Goal: Information Seeking & Learning: Learn about a topic

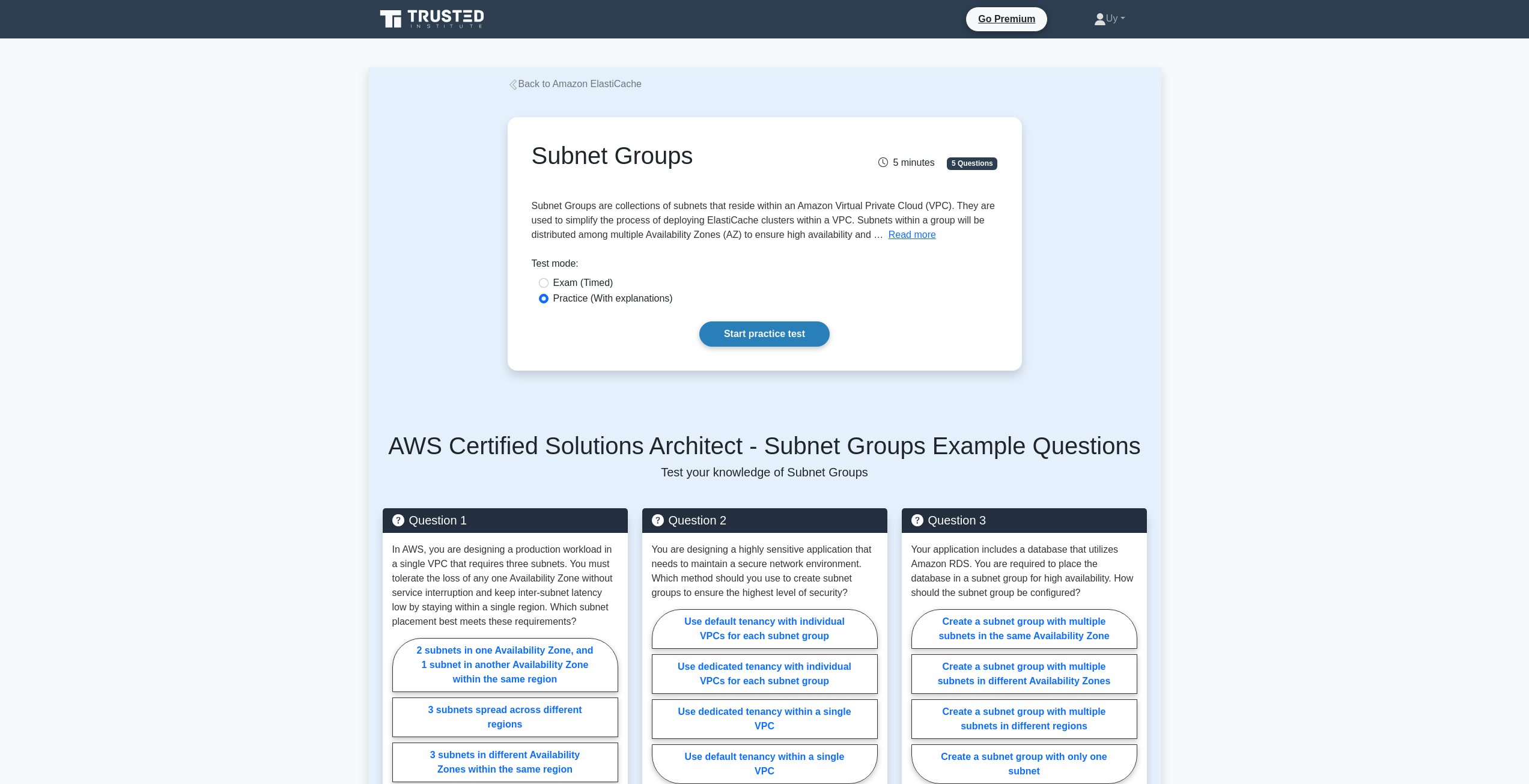
click at [769, 340] on link "Start practice test" at bounding box center [765, 333] width 130 height 25
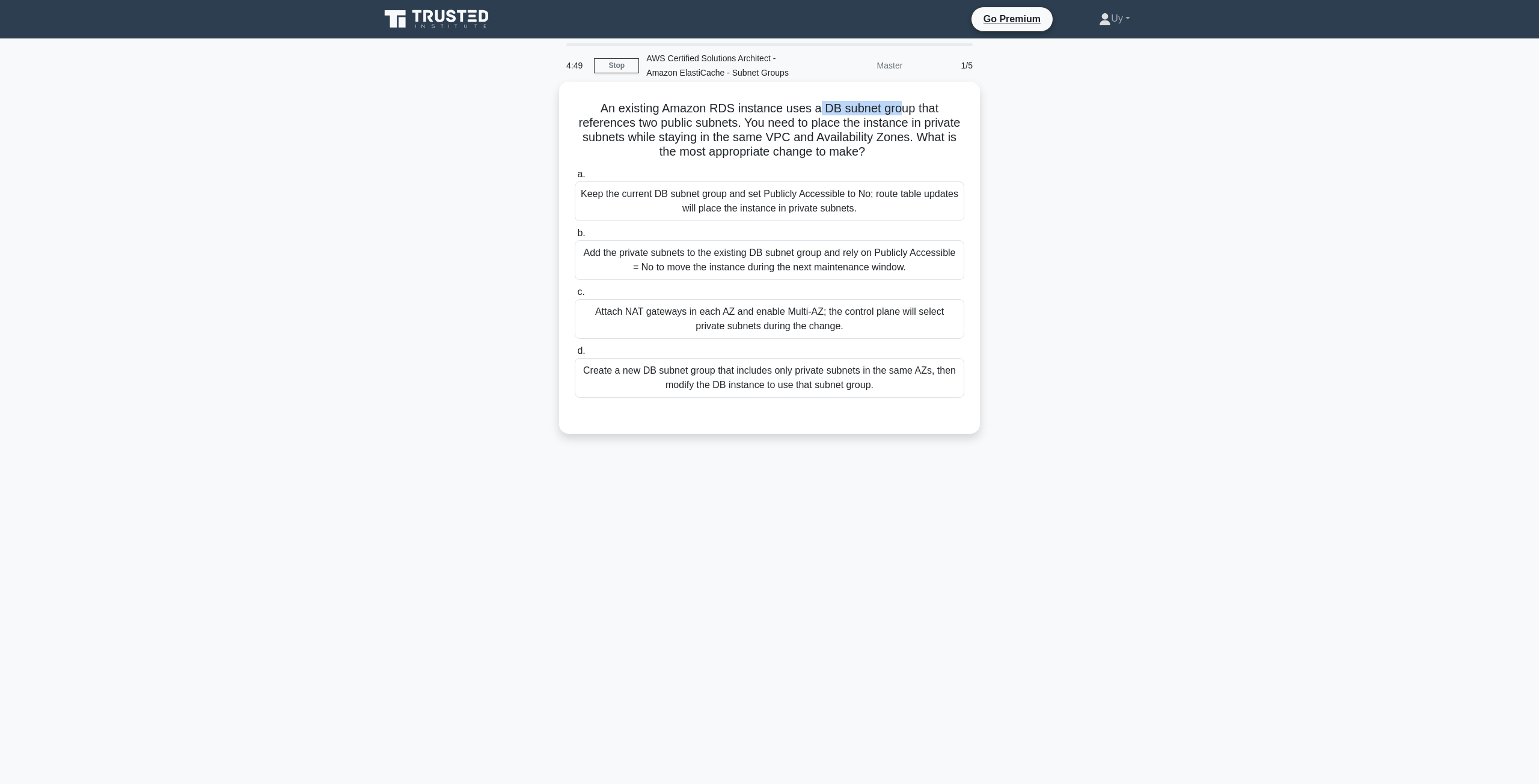
drag, startPoint x: 819, startPoint y: 109, endPoint x: 899, endPoint y: 110, distance: 80.0
click at [899, 110] on h5 "An existing Amazon RDS instance uses a DB subnet group that references two publ…" at bounding box center [769, 130] width 392 height 59
click at [830, 110] on h5 "An existing Amazon RDS instance uses a DB subnet group that references two publ…" at bounding box center [769, 130] width 392 height 59
drag, startPoint x: 830, startPoint y: 110, endPoint x: 883, endPoint y: 110, distance: 53.0
click at [906, 108] on h5 "An existing Amazon RDS instance uses a DB subnet group that references two publ…" at bounding box center [769, 130] width 392 height 59
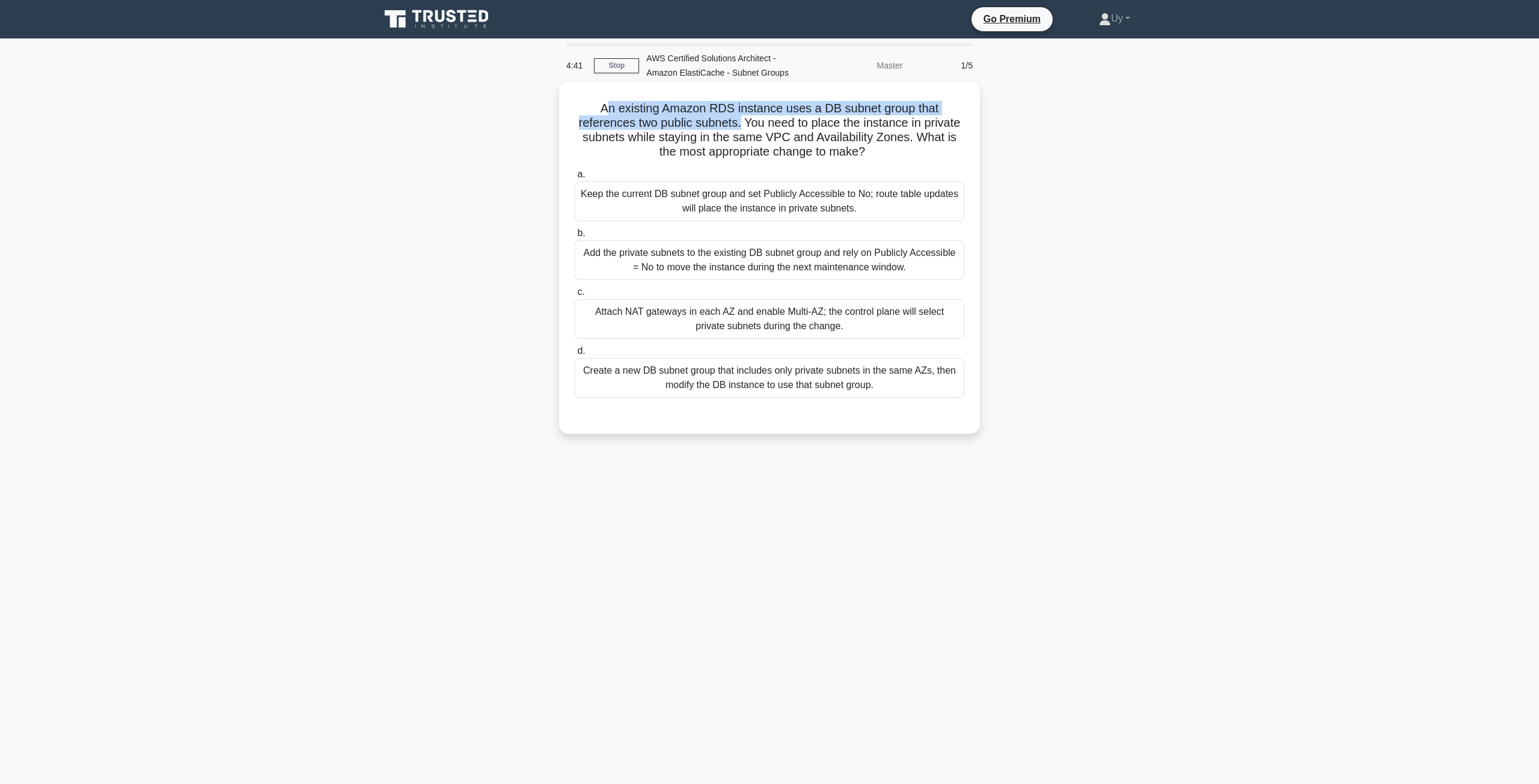
drag, startPoint x: 615, startPoint y: 107, endPoint x: 740, endPoint y: 120, distance: 125.7
click at [740, 120] on h5 "An existing Amazon RDS instance uses a DB subnet group that references two publ…" at bounding box center [769, 130] width 392 height 59
drag, startPoint x: 598, startPoint y: 108, endPoint x: 735, endPoint y: 118, distance: 137.4
click at [735, 118] on h5 "An existing Amazon RDS instance uses a DB subnet group that references two publ…" at bounding box center [769, 130] width 392 height 59
drag, startPoint x: 875, startPoint y: 192, endPoint x: 920, endPoint y: 209, distance: 48.1
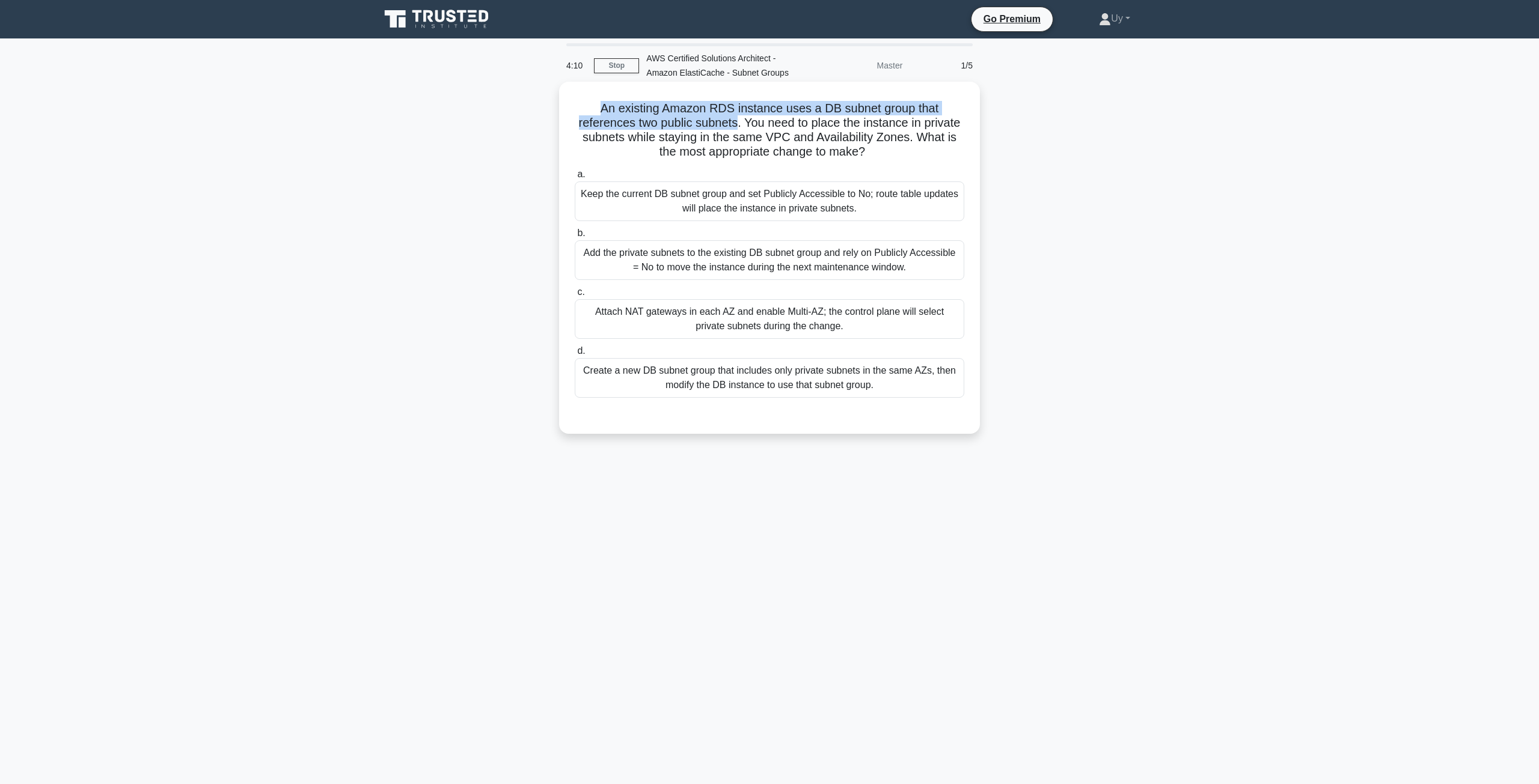
click at [920, 209] on div "Keep the current DB subnet group and set Publicly Accessible to No; route table…" at bounding box center [769, 202] width 390 height 40
click at [1073, 206] on div "An existing Amazon RDS instance uses a DB subnet group that references two publ…" at bounding box center [769, 268] width 794 height 366
click at [861, 380] on div "Create a new DB subnet group that includes only private subnets in the same AZs…" at bounding box center [769, 378] width 390 height 40
click at [574, 355] on input "d. Create a new DB subnet group that includes only private subnets in the same …" at bounding box center [574, 351] width 0 height 8
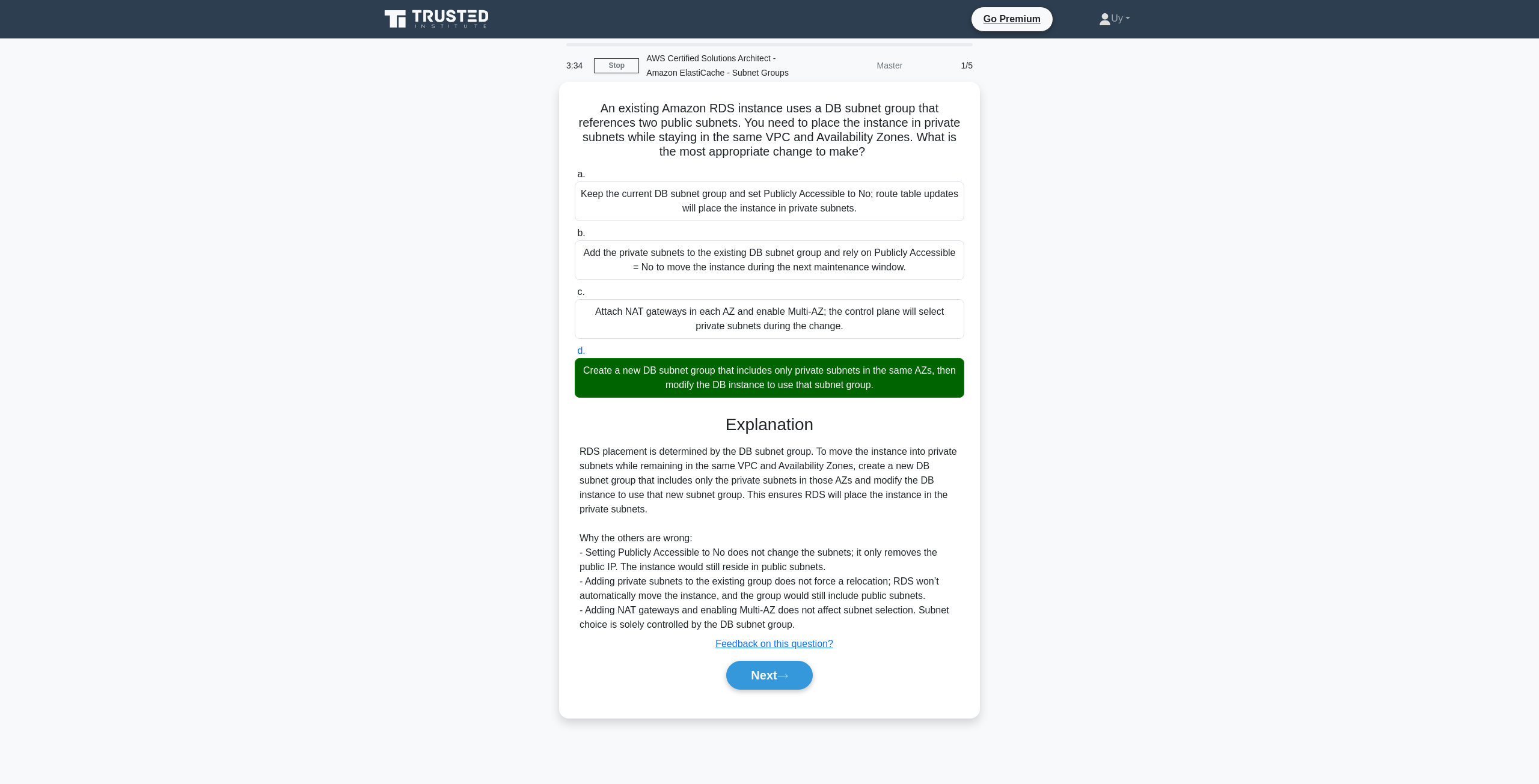
click at [582, 454] on div "RDS placement is determined by the DB subnet group. To move the instance into p…" at bounding box center [769, 538] width 380 height 188
drag, startPoint x: 582, startPoint y: 454, endPoint x: 797, endPoint y: 452, distance: 215.0
click at [797, 452] on div "RDS placement is determined by the DB subnet group. To move the instance into p…" at bounding box center [769, 538] width 380 height 188
drag, startPoint x: 813, startPoint y: 452, endPoint x: 840, endPoint y: 468, distance: 31.4
click at [840, 468] on div "RDS placement is determined by the DB subnet group. To move the instance into p…" at bounding box center [769, 538] width 380 height 188
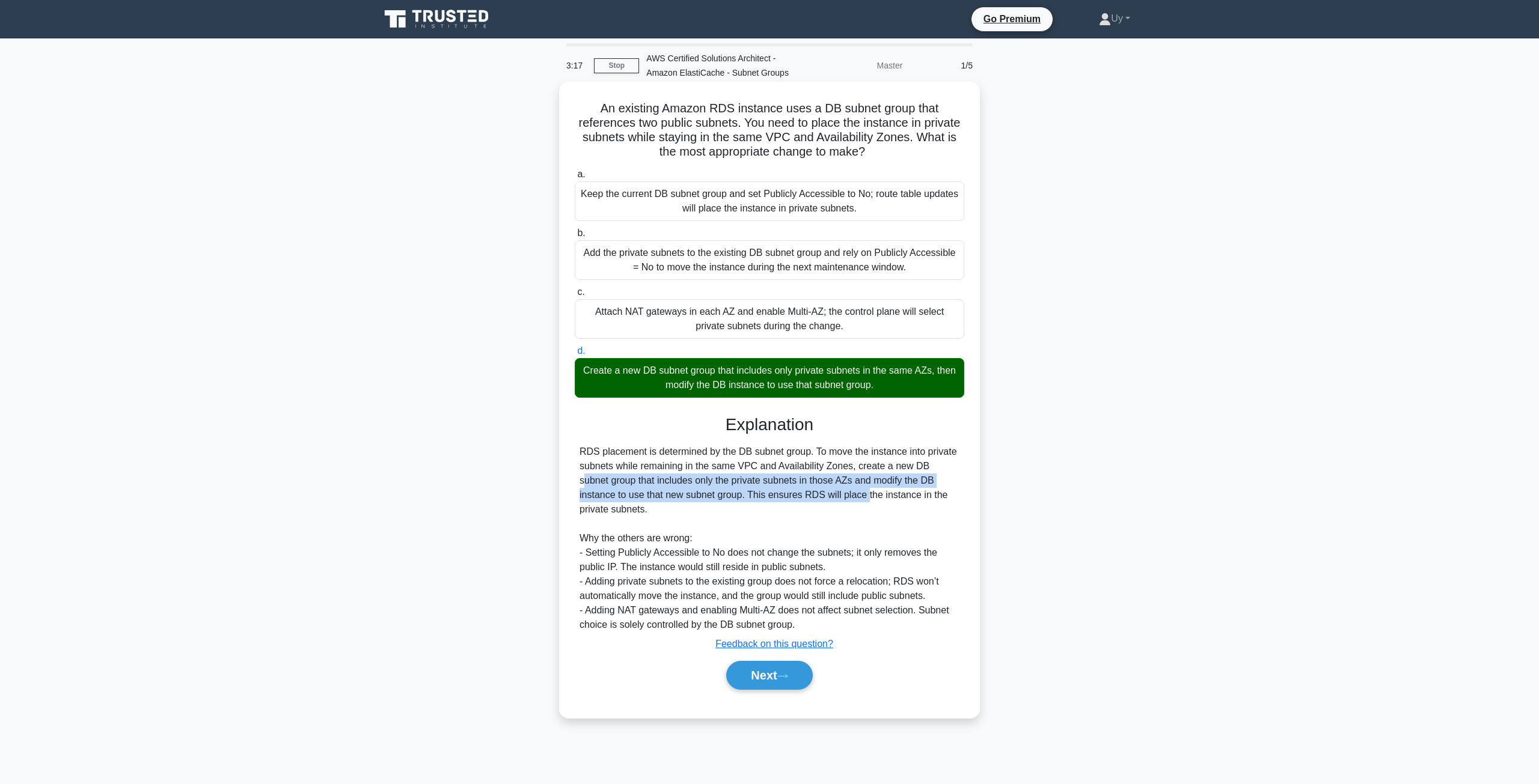
drag, startPoint x: 856, startPoint y: 468, endPoint x: 746, endPoint y: 493, distance: 112.8
click at [746, 493] on div "RDS placement is determined by the DB subnet group. To move the instance into p…" at bounding box center [769, 538] width 380 height 188
click at [773, 492] on div "RDS placement is determined by the DB subnet group. To move the instance into p…" at bounding box center [769, 538] width 380 height 188
drag, startPoint x: 700, startPoint y: 490, endPoint x: 882, endPoint y: 513, distance: 183.4
click at [882, 513] on div "RDS placement is determined by the DB subnet group. To move the instance into p…" at bounding box center [769, 538] width 380 height 188
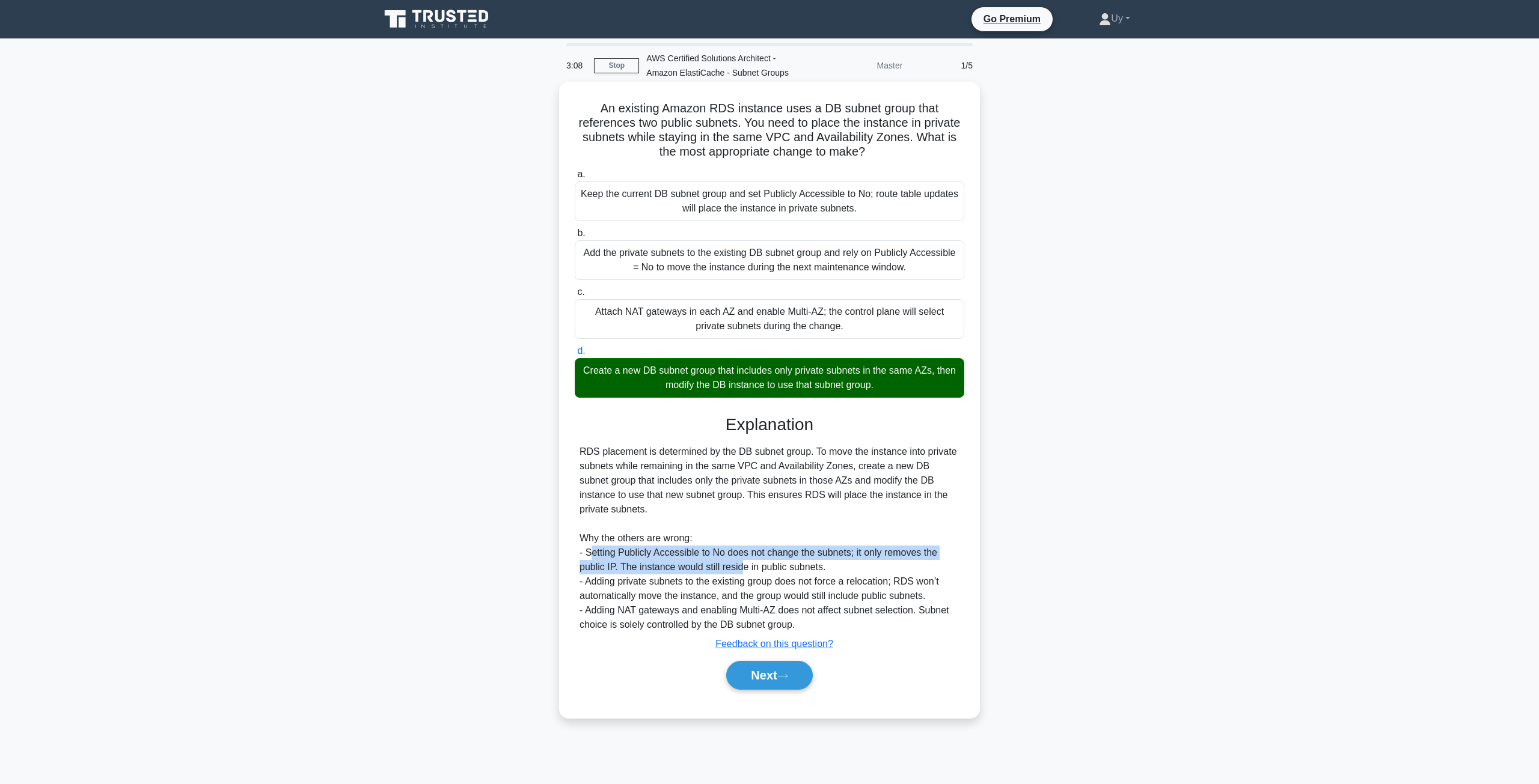
drag, startPoint x: 591, startPoint y: 555, endPoint x: 740, endPoint y: 563, distance: 149.2
click at [740, 563] on div "RDS placement is determined by the DB subnet group. To move the instance into p…" at bounding box center [769, 538] width 380 height 188
click at [762, 545] on div "RDS placement is determined by the DB subnet group. To move the instance into p…" at bounding box center [769, 538] width 380 height 188
drag, startPoint x: 771, startPoint y: 555, endPoint x: 775, endPoint y: 569, distance: 14.6
click at [775, 569] on div "RDS placement is determined by the DB subnet group. To move the instance into p…" at bounding box center [769, 538] width 380 height 188
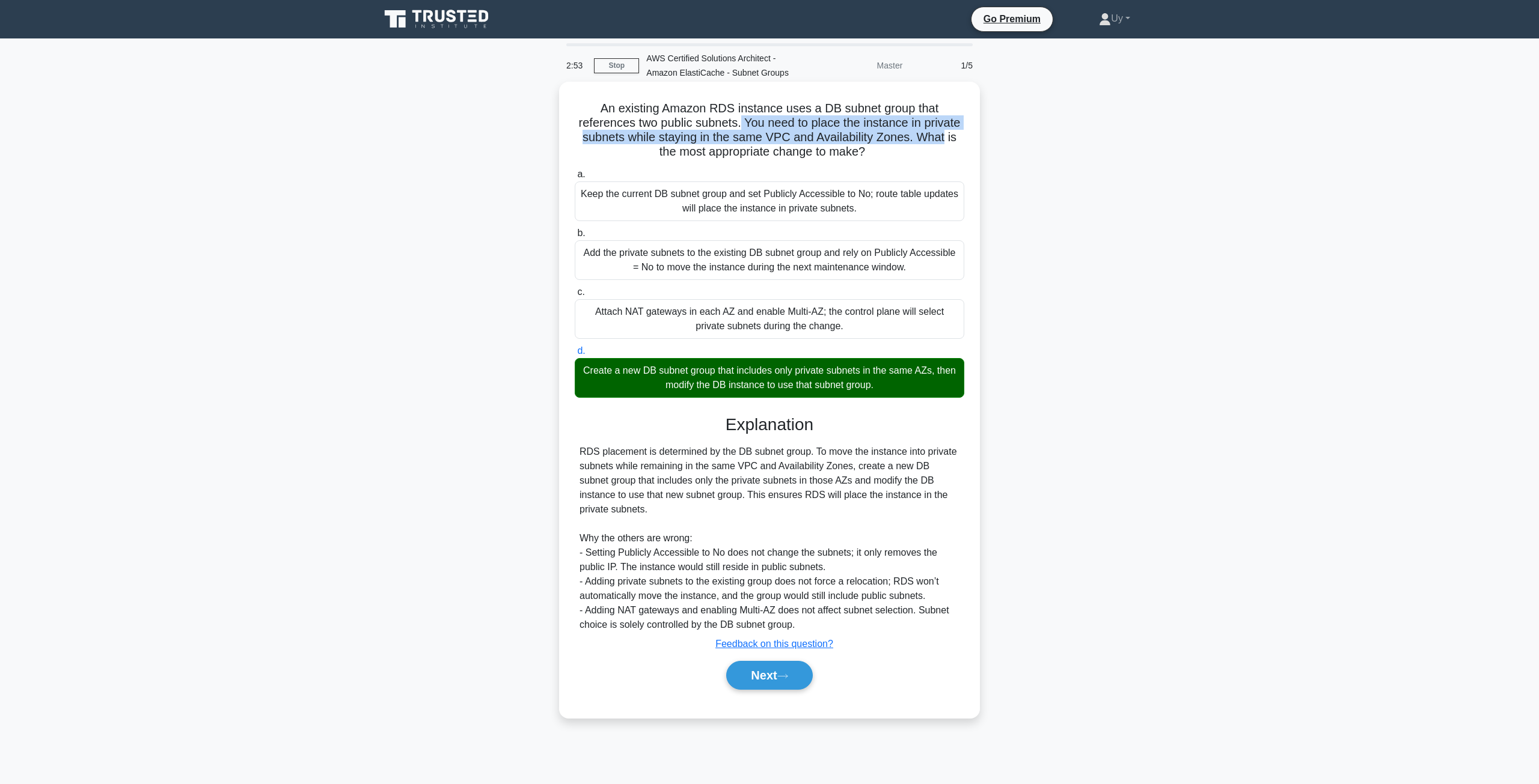
drag, startPoint x: 775, startPoint y: 124, endPoint x: 948, endPoint y: 134, distance: 173.3
click at [948, 134] on h5 "An existing Amazon RDS instance uses a DB subnet group that references two publ…" at bounding box center [769, 130] width 392 height 59
click at [597, 582] on div "RDS placement is determined by the DB subnet group. To move the instance into p…" at bounding box center [769, 538] width 380 height 188
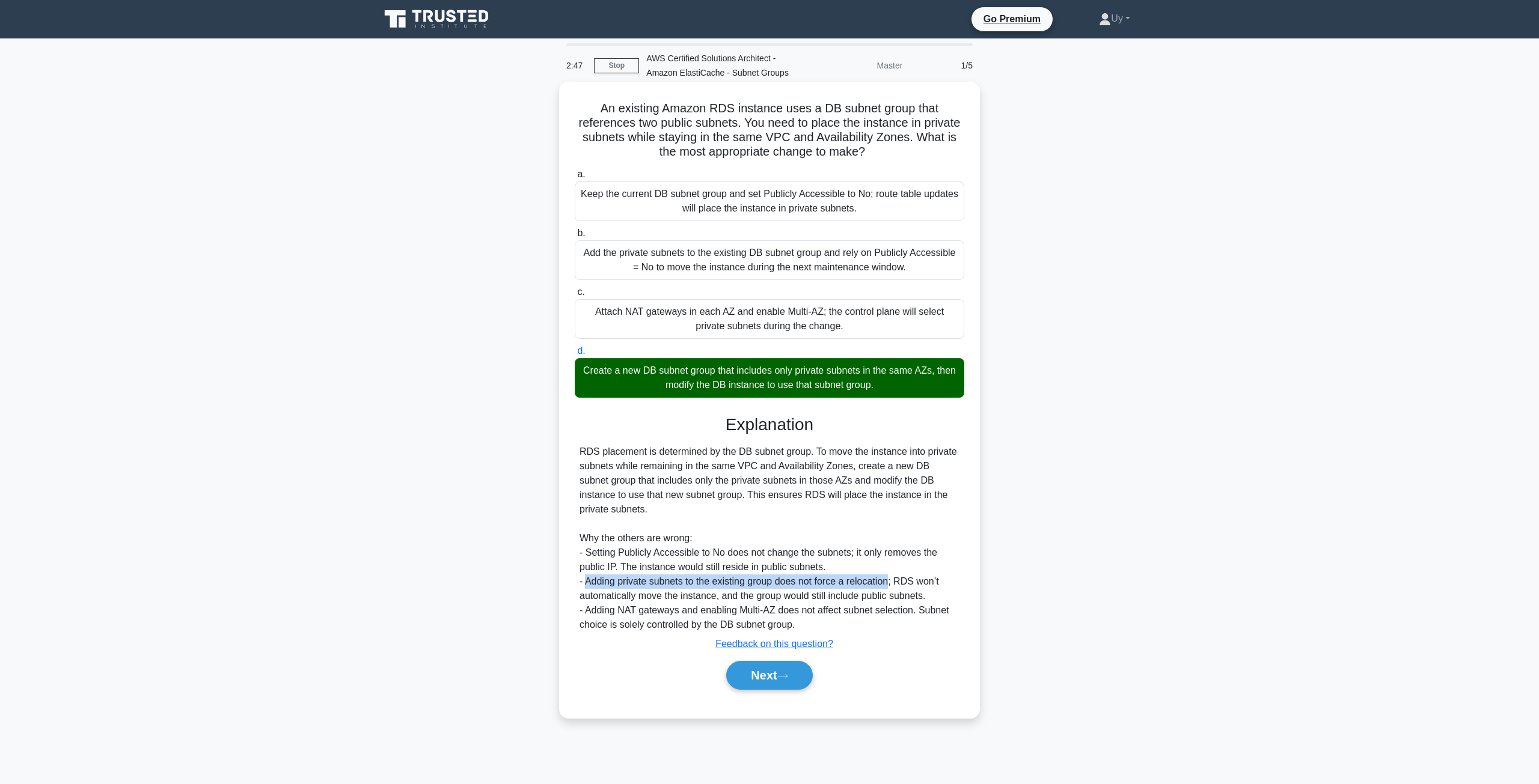
drag, startPoint x: 597, startPoint y: 582, endPoint x: 873, endPoint y: 582, distance: 276.0
click at [873, 582] on div "RDS placement is determined by the DB subnet group. To move the instance into p…" at bounding box center [769, 538] width 380 height 188
drag, startPoint x: 900, startPoint y: 580, endPoint x: 904, endPoint y: 596, distance: 16.5
click at [904, 596] on div "RDS placement is determined by the DB subnet group. To move the instance into p…" at bounding box center [769, 538] width 380 height 188
click at [603, 611] on div "RDS placement is determined by the DB subnet group. To move the instance into p…" at bounding box center [769, 538] width 380 height 188
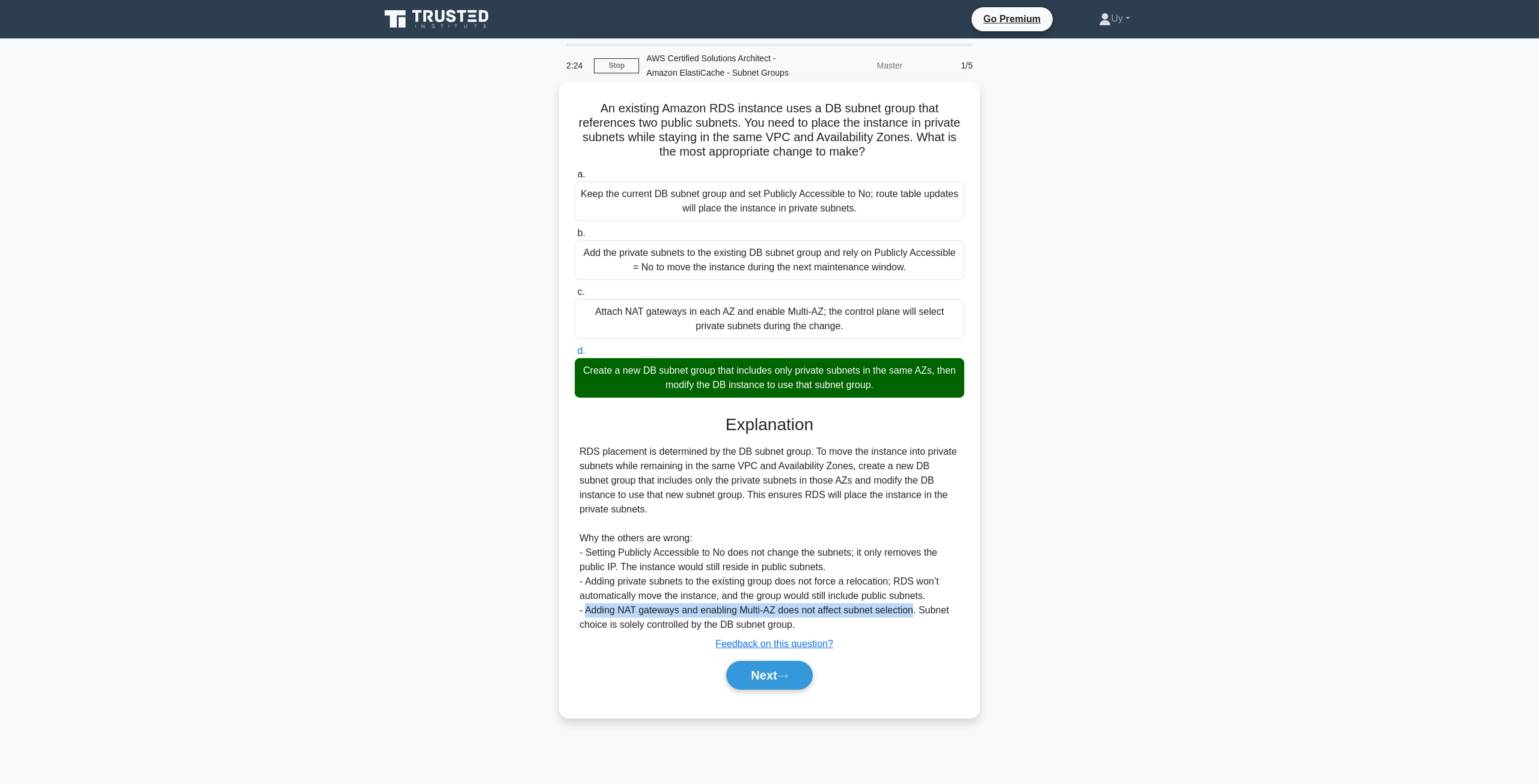
drag, startPoint x: 603, startPoint y: 611, endPoint x: 893, endPoint y: 612, distance: 290.0
click at [893, 612] on div "RDS placement is determined by the DB subnet group. To move the instance into p…" at bounding box center [769, 538] width 380 height 188
click at [767, 670] on button "Next" at bounding box center [769, 675] width 86 height 29
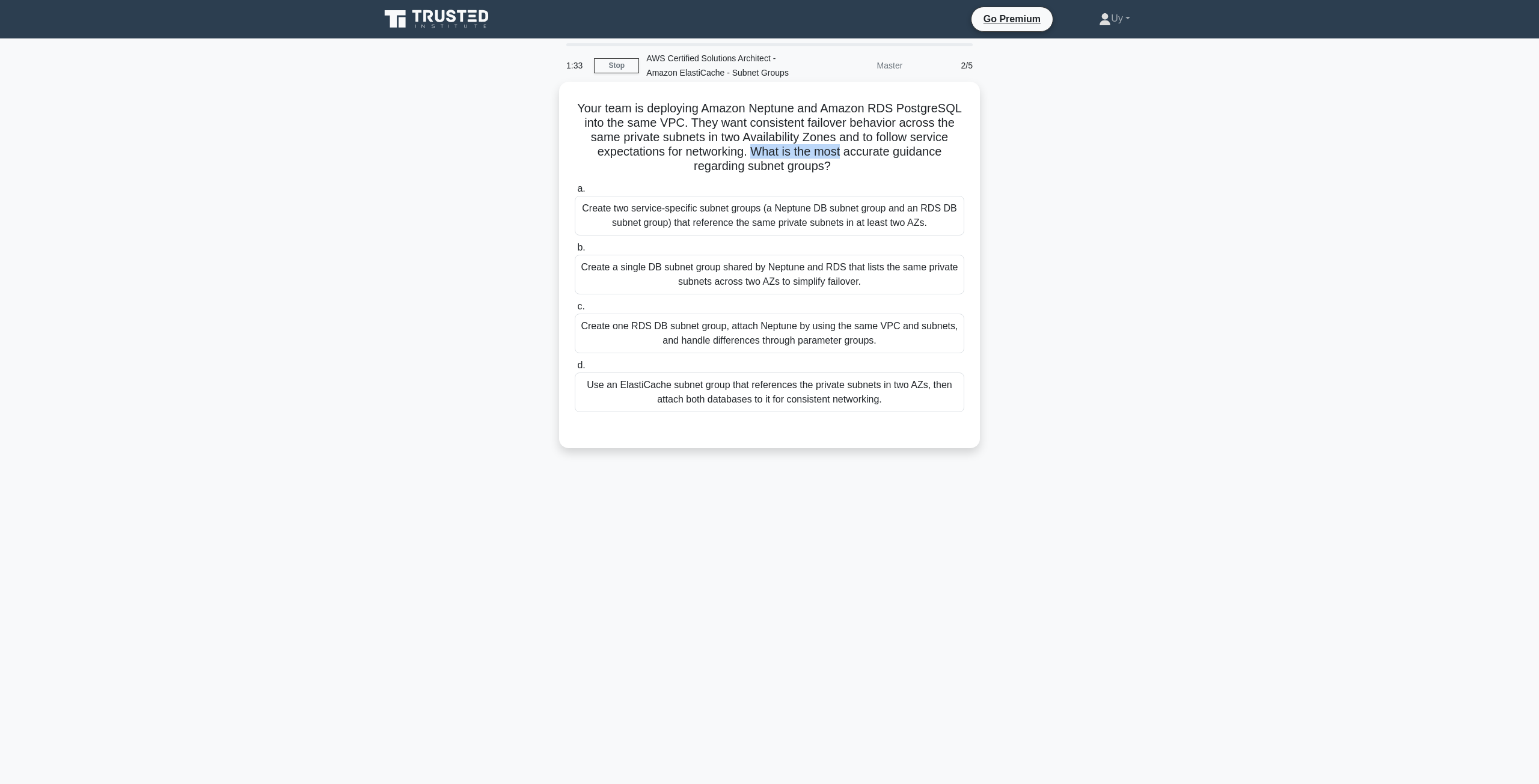
drag, startPoint x: 753, startPoint y: 153, endPoint x: 846, endPoint y: 155, distance: 93.0
click at [846, 155] on h5 "Your team is deploying Amazon Neptune and Amazon RDS PostgreSQL into the same V…" at bounding box center [769, 138] width 392 height 74
click at [828, 153] on h5 "Your team is deploying Amazon Neptune and Amazon RDS PostgreSQL into the same V…" at bounding box center [769, 138] width 392 height 74
click at [761, 149] on h5 "Your team is deploying Amazon Neptune and Amazon RDS PostgreSQL into the same V…" at bounding box center [769, 138] width 392 height 74
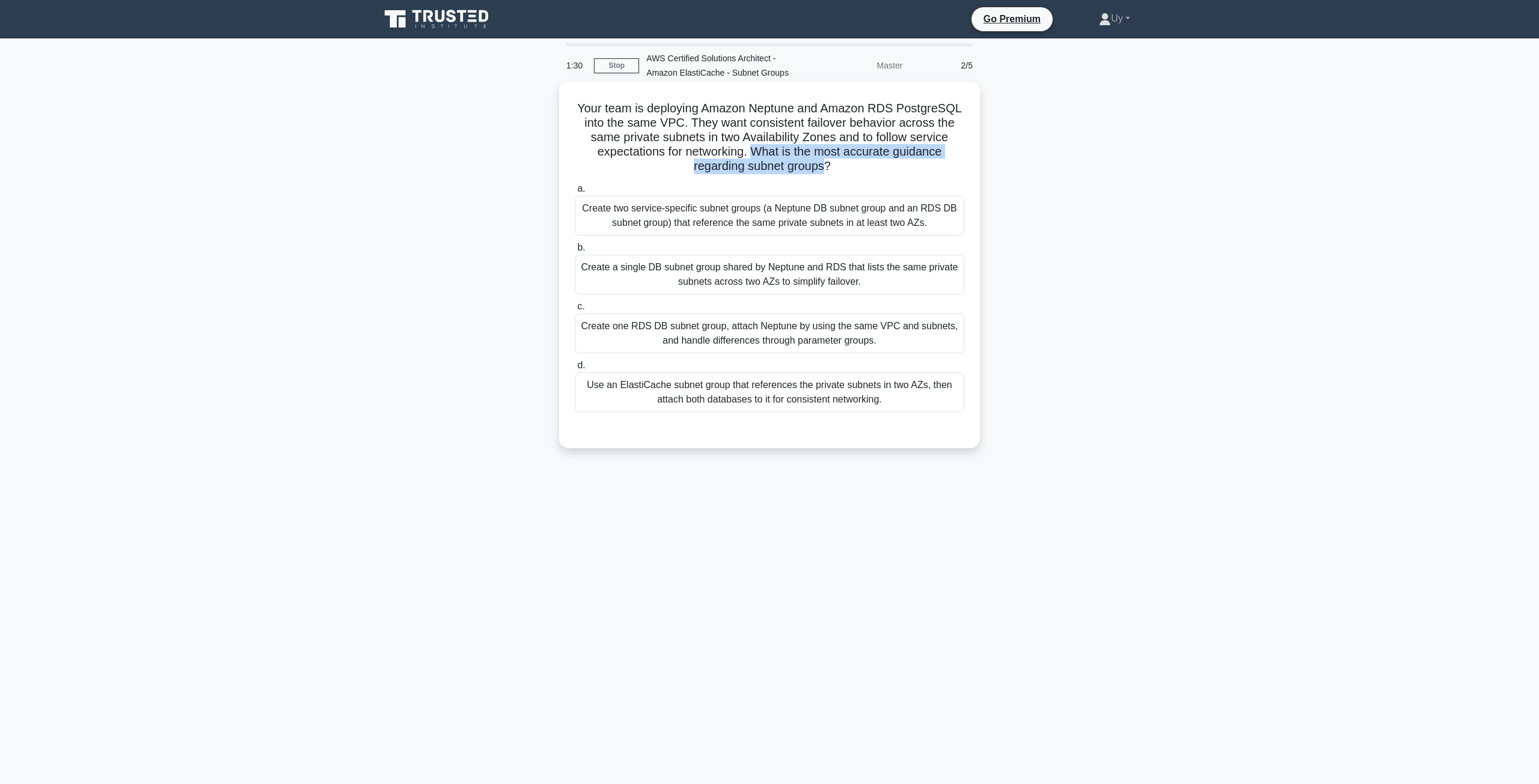
drag, startPoint x: 761, startPoint y: 149, endPoint x: 814, endPoint y: 164, distance: 55.1
click at [814, 164] on h5 "Your team is deploying Amazon Neptune and Amazon RDS PostgreSQL into the same V…" at bounding box center [769, 138] width 392 height 74
click at [764, 149] on h5 "Your team is deploying Amazon Neptune and Amazon RDS PostgreSQL into the same V…" at bounding box center [769, 138] width 392 height 74
drag, startPoint x: 764, startPoint y: 149, endPoint x: 803, endPoint y: 149, distance: 39.0
click at [801, 149] on h5 "Your team is deploying Amazon Neptune and Amazon RDS PostgreSQL into the same V…" at bounding box center [769, 138] width 392 height 74
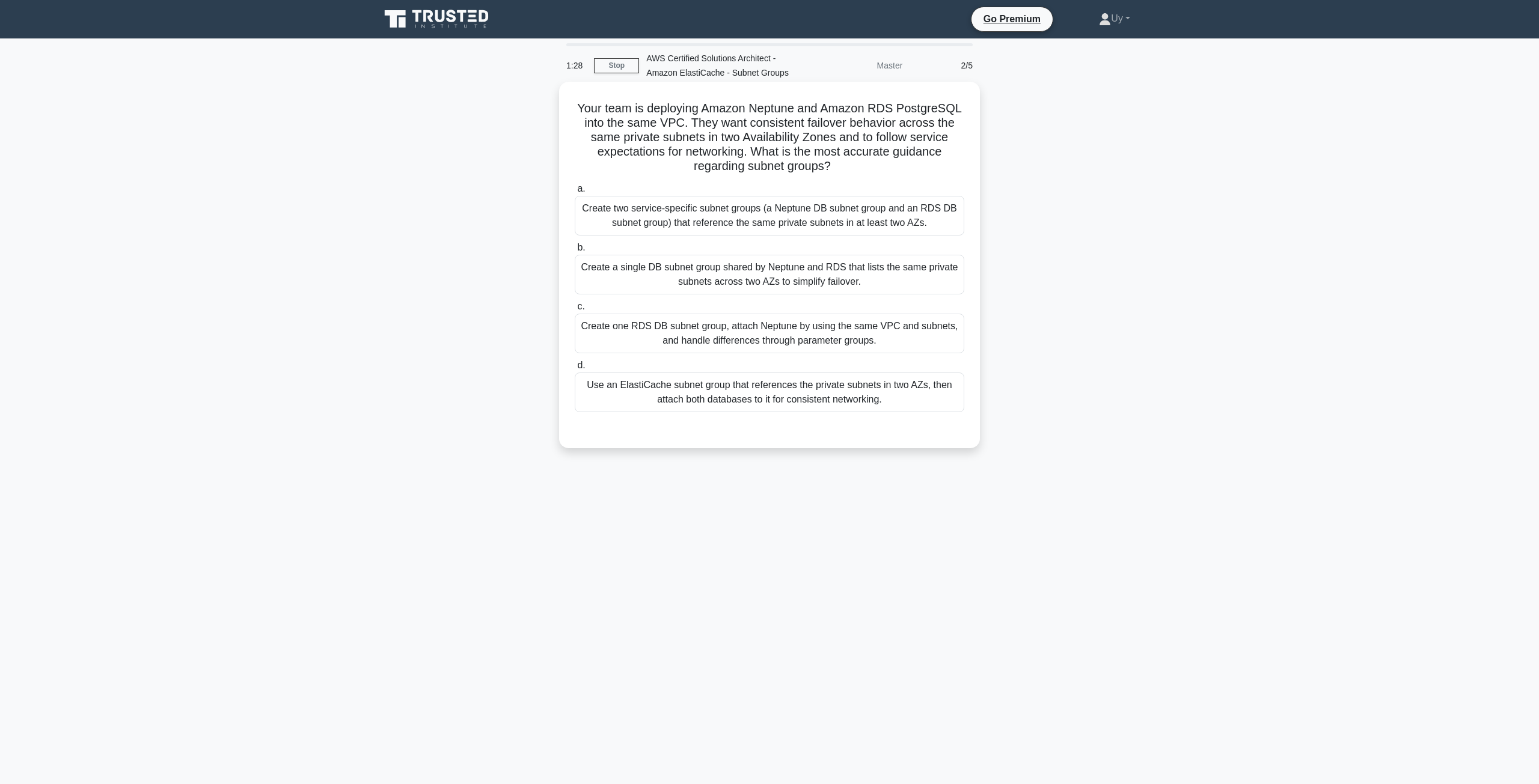
click at [837, 148] on h5 "Your team is deploying Amazon Neptune and Amazon RDS PostgreSQL into the same V…" at bounding box center [769, 138] width 392 height 74
drag, startPoint x: 837, startPoint y: 148, endPoint x: 822, endPoint y: 162, distance: 20.5
click at [822, 162] on h5 "Your team is deploying Amazon Neptune and Amazon RDS PostgreSQL into the same V…" at bounding box center [769, 138] width 392 height 74
drag, startPoint x: 755, startPoint y: 149, endPoint x: 826, endPoint y: 164, distance: 72.6
click at [826, 164] on h5 "Your team is deploying Amazon Neptune and Amazon RDS PostgreSQL into the same V…" at bounding box center [769, 138] width 392 height 74
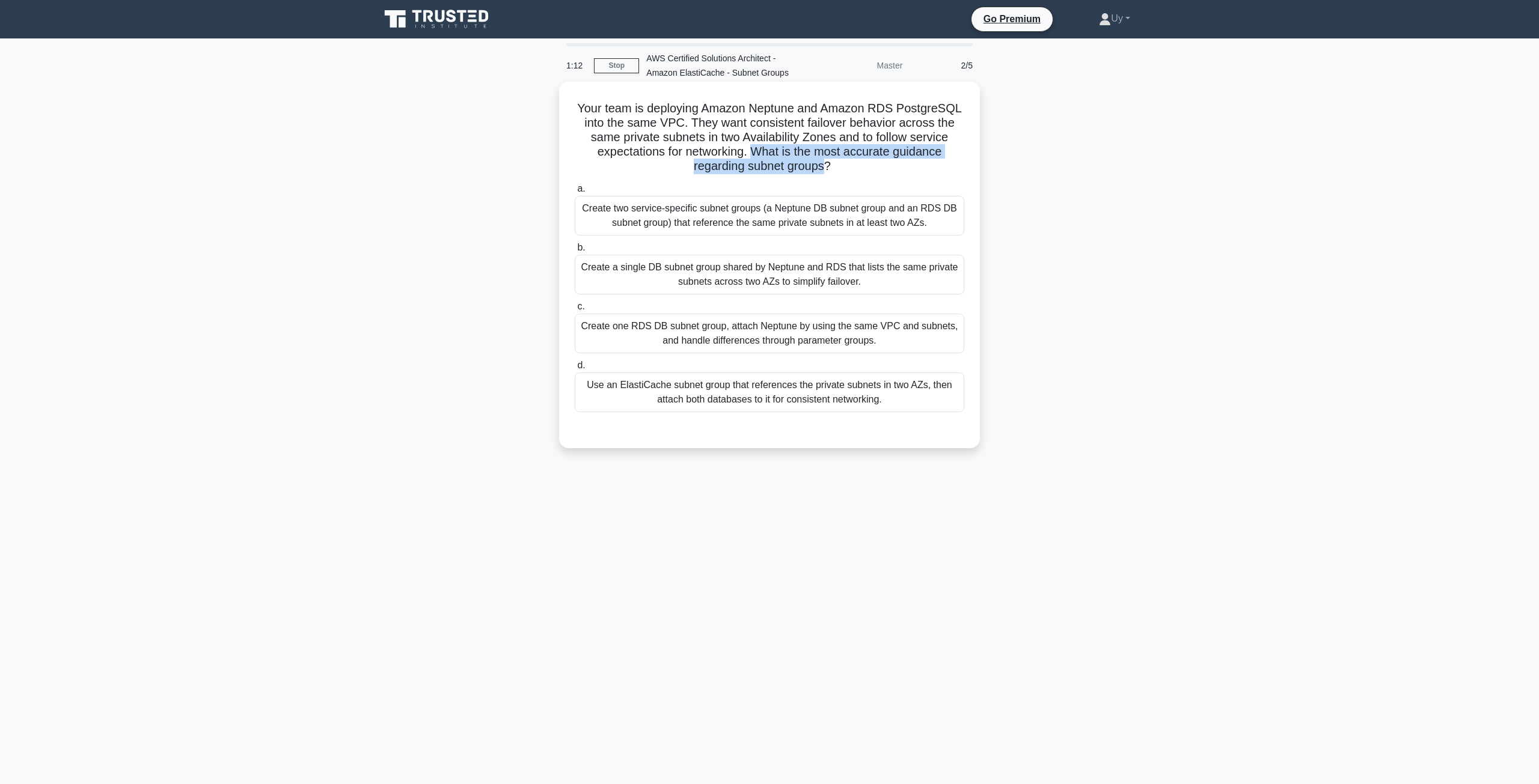
click at [753, 153] on h5 "Your team is deploying Amazon Neptune and Amazon RDS PostgreSQL into the same V…" at bounding box center [769, 138] width 392 height 74
click at [753, 152] on h5 "Your team is deploying Amazon Neptune and Amazon RDS PostgreSQL into the same V…" at bounding box center [769, 138] width 392 height 74
drag, startPoint x: 753, startPoint y: 152, endPoint x: 817, endPoint y: 170, distance: 66.5
click at [817, 170] on h5 "Your team is deploying Amazon Neptune and Amazon RDS PostgreSQL into the same V…" at bounding box center [769, 138] width 392 height 74
click at [730, 171] on h5 "Your team is deploying Amazon Neptune and Amazon RDS PostgreSQL into the same V…" at bounding box center [769, 138] width 392 height 74
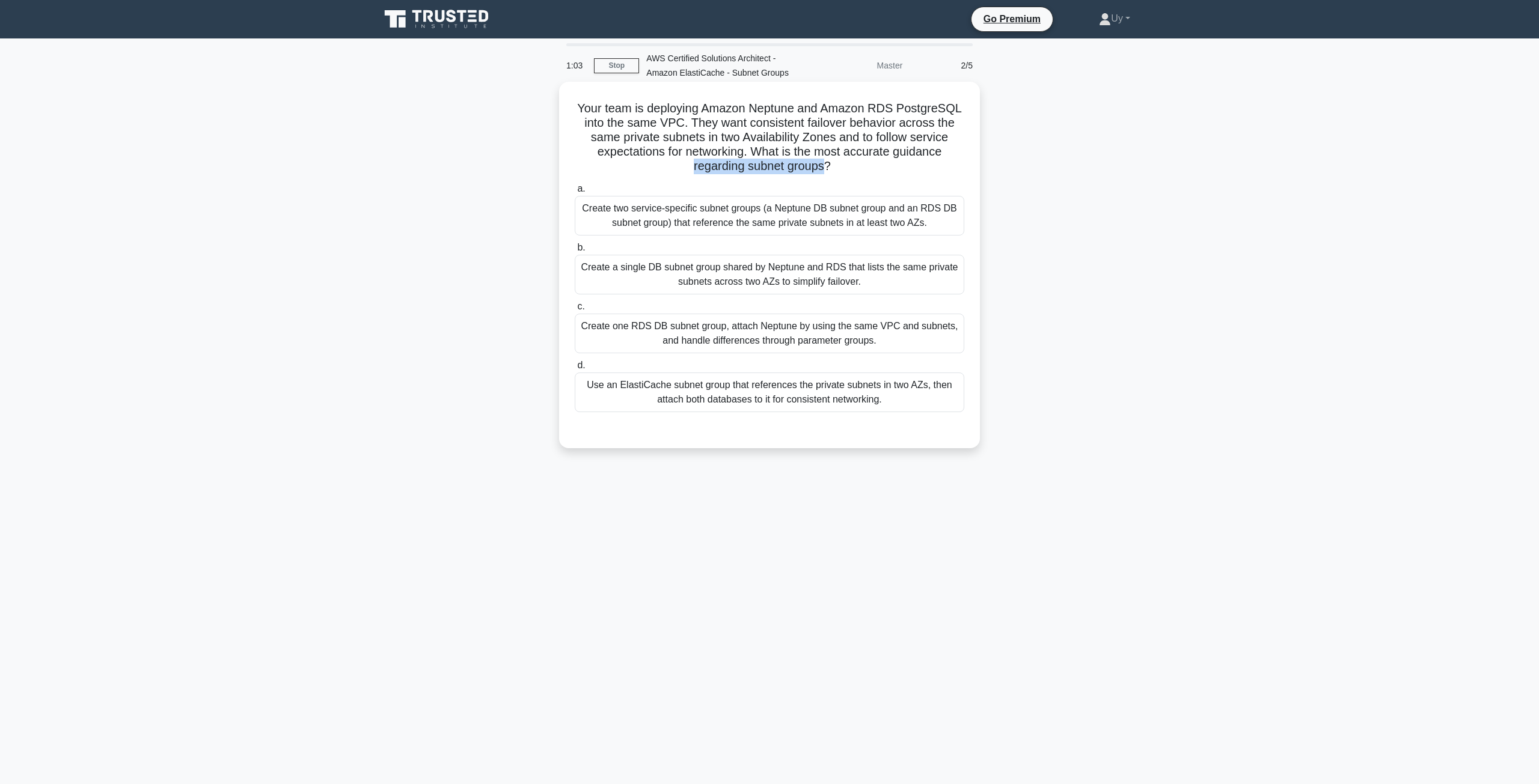
drag, startPoint x: 730, startPoint y: 171, endPoint x: 796, endPoint y: 172, distance: 66.0
click at [796, 172] on h5 "Your team is deploying Amazon Neptune and Amazon RDS PostgreSQL into the same V…" at bounding box center [769, 138] width 392 height 74
drag, startPoint x: 697, startPoint y: 121, endPoint x: 837, endPoint y: 137, distance: 140.9
click at [837, 137] on h5 "Your team is deploying Amazon Neptune and Amazon RDS PostgreSQL into the same V…" at bounding box center [769, 138] width 392 height 74
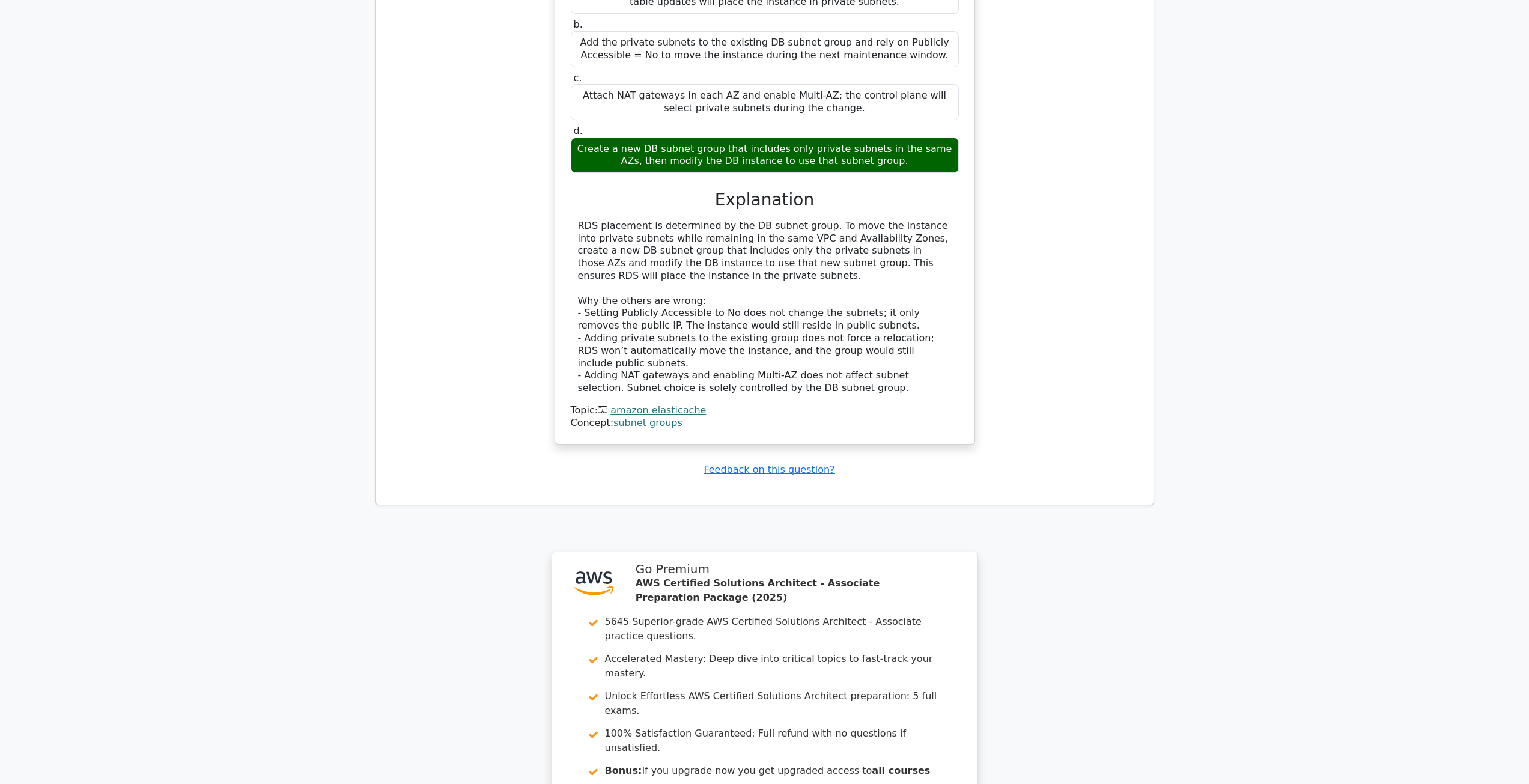
scroll to position [1337, 0]
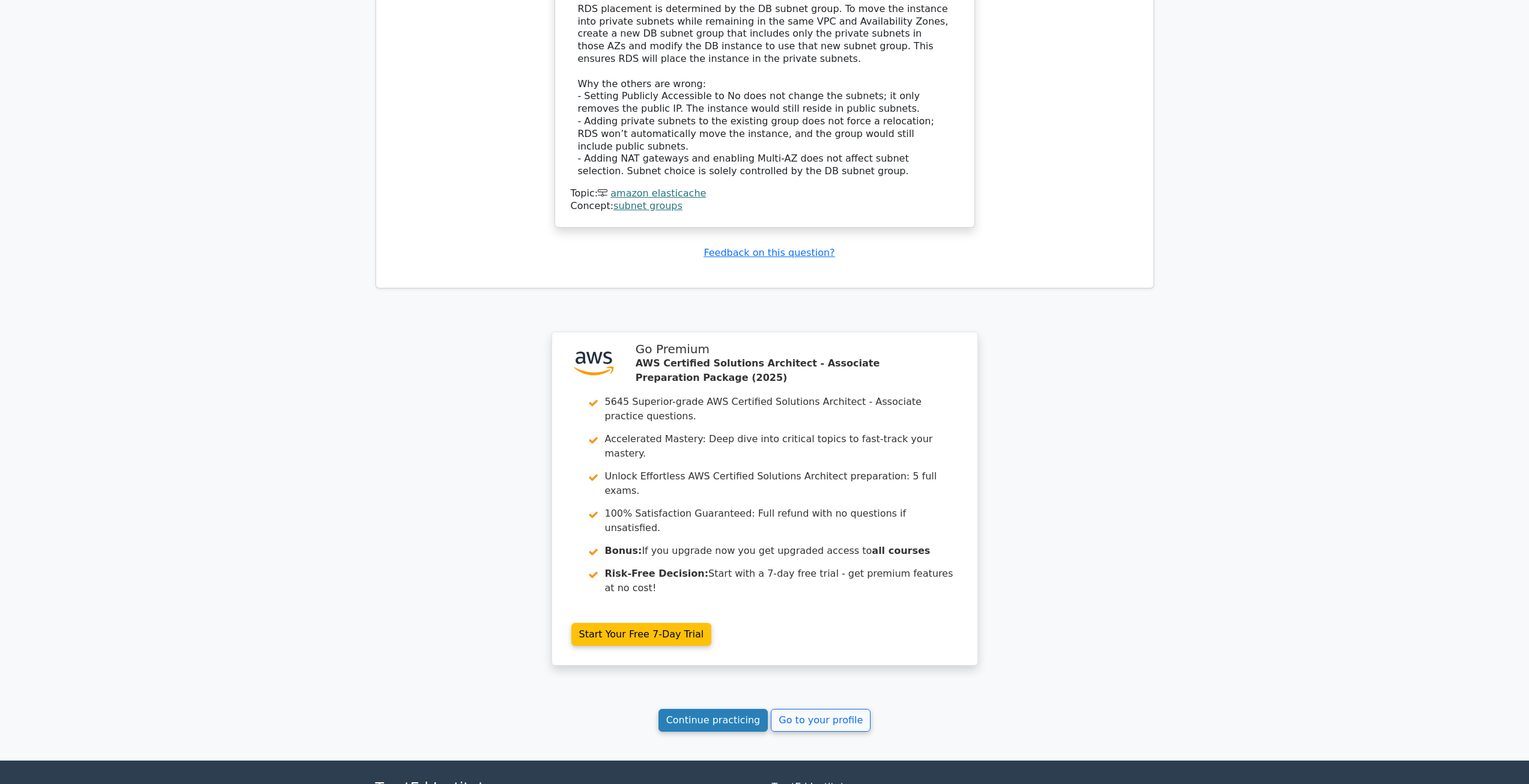
click at [727, 709] on link "Continue practicing" at bounding box center [713, 720] width 110 height 23
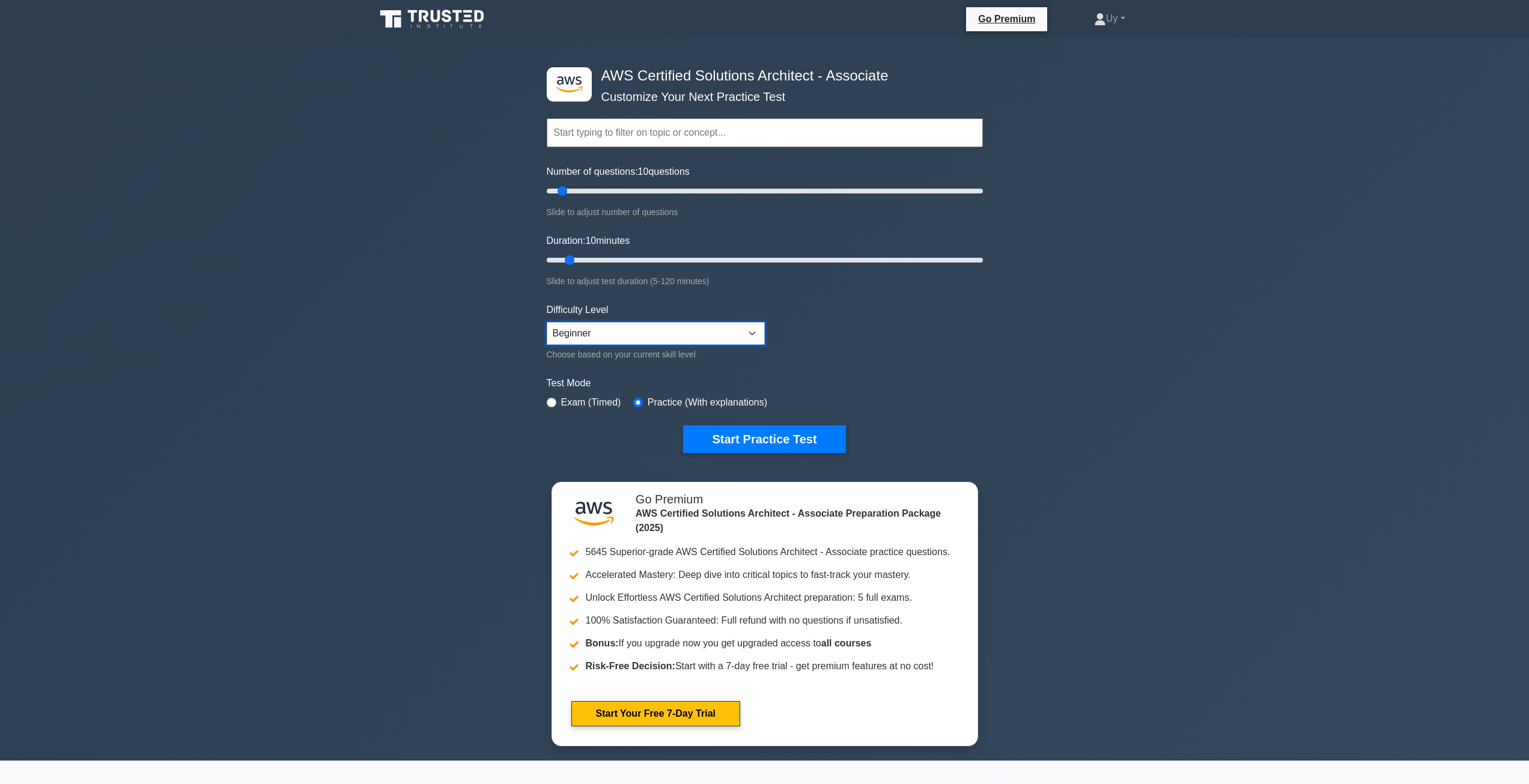
click at [577, 332] on select "Beginner Intermediate Expert" at bounding box center [655, 333] width 218 height 23
click at [498, 312] on div ".st0{fill:#252F3E;} .st1{fill-rule:evenodd;clip-rule:evenodd;fill:#FF9900;} AWS…" at bounding box center [764, 399] width 1529 height 722
drag, startPoint x: 560, startPoint y: 192, endPoint x: 1020, endPoint y: 209, distance: 460.3
type input "200"
click at [983, 198] on input "Number of questions: 200 questions" at bounding box center [764, 191] width 436 height 15
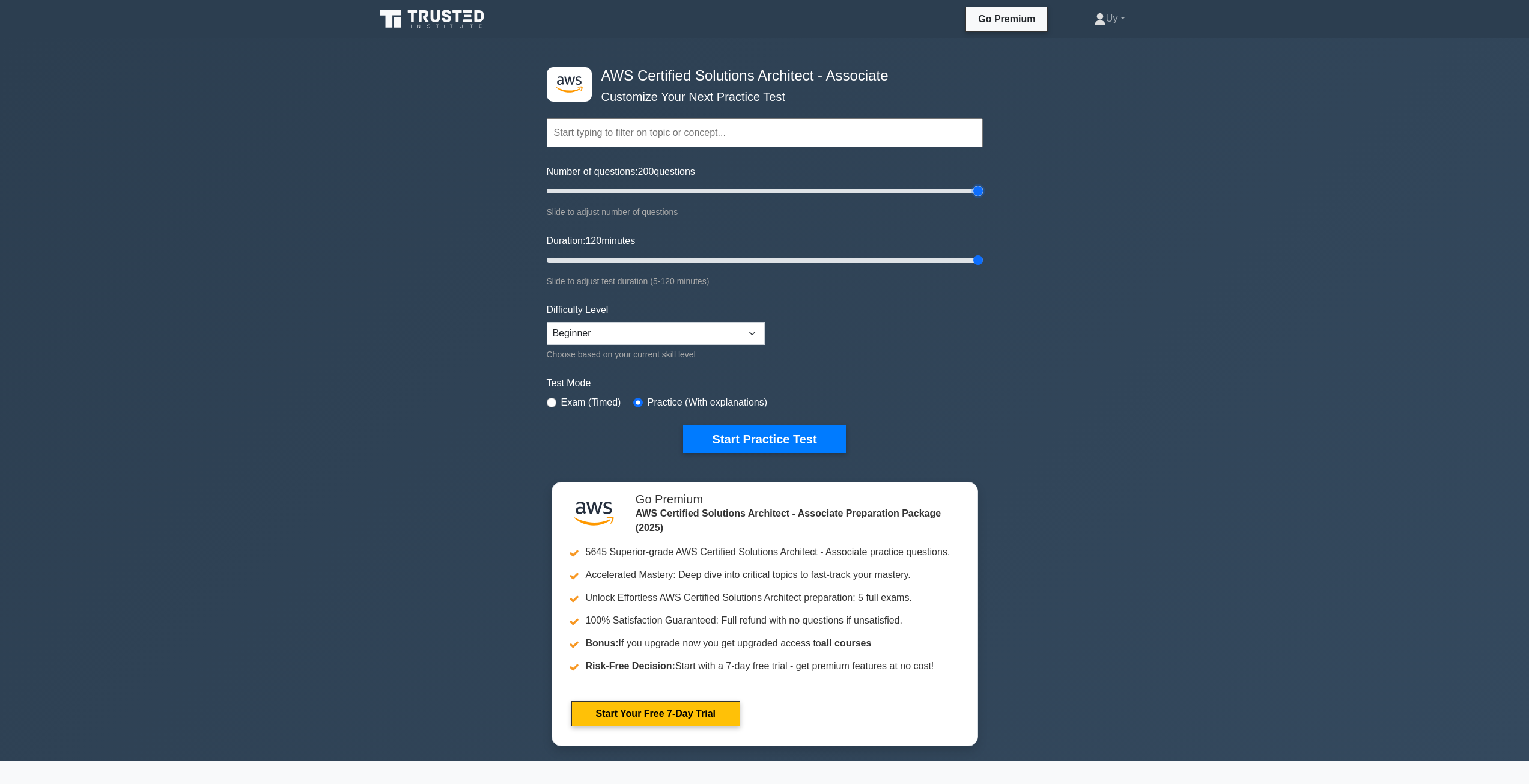
drag, startPoint x: 569, startPoint y: 258, endPoint x: 1065, endPoint y: 282, distance: 496.6
type input "120"
click at [983, 267] on input "Duration: 120 minutes" at bounding box center [764, 260] width 436 height 15
click at [773, 434] on button "Start Practice Test" at bounding box center [764, 439] width 162 height 28
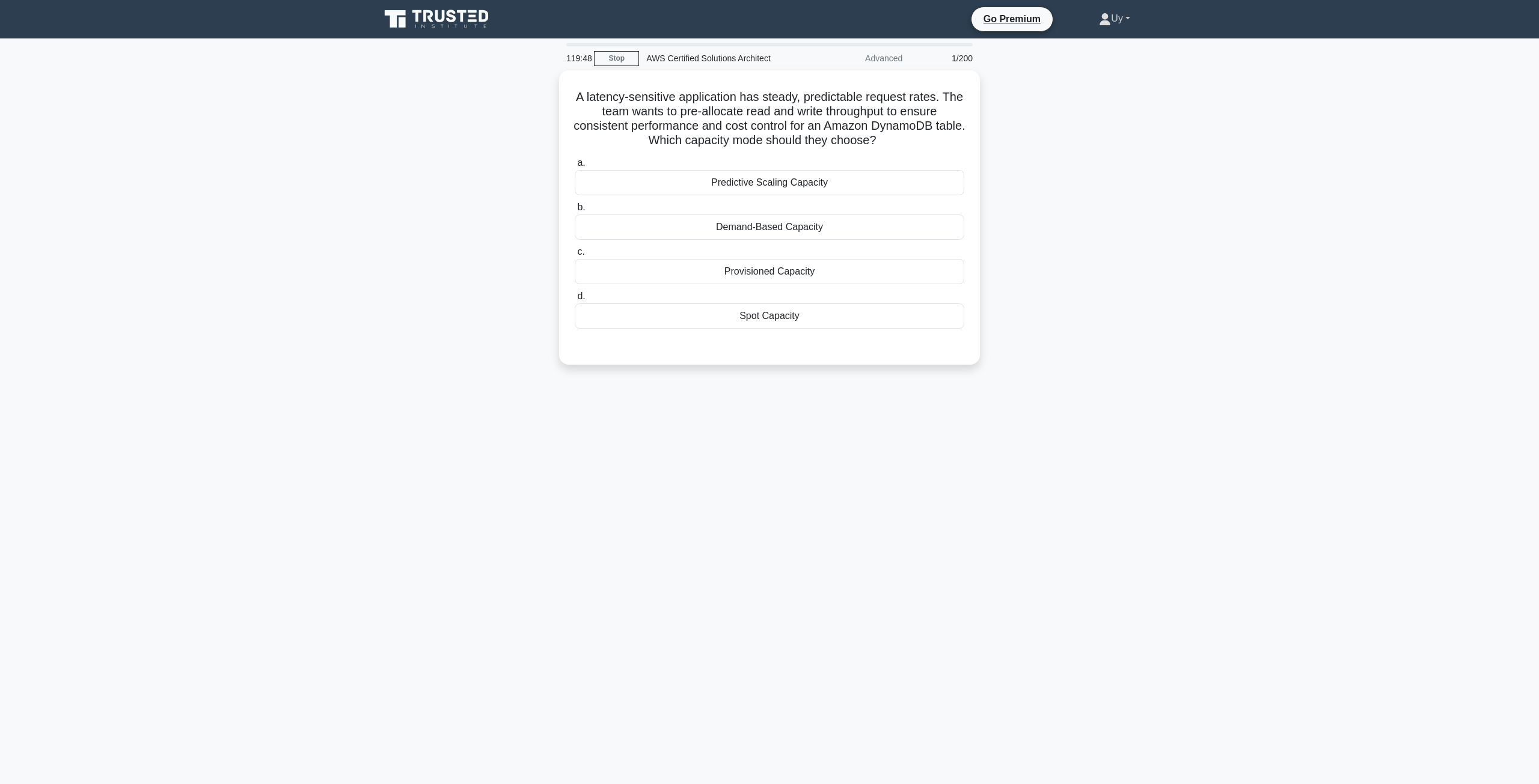
click at [1126, 17] on link "Uy" at bounding box center [1114, 18] width 89 height 24
click at [1219, 103] on main "119:47 Stop AWS Certified Solutions Architect Advanced 1/200 A latency-sensitiv…" at bounding box center [769, 411] width 1539 height 746
click at [755, 182] on div "Predictive Scaling Capacity" at bounding box center [769, 179] width 390 height 25
click at [574, 164] on input "a. Predictive Scaling Capacity" at bounding box center [574, 160] width 0 height 8
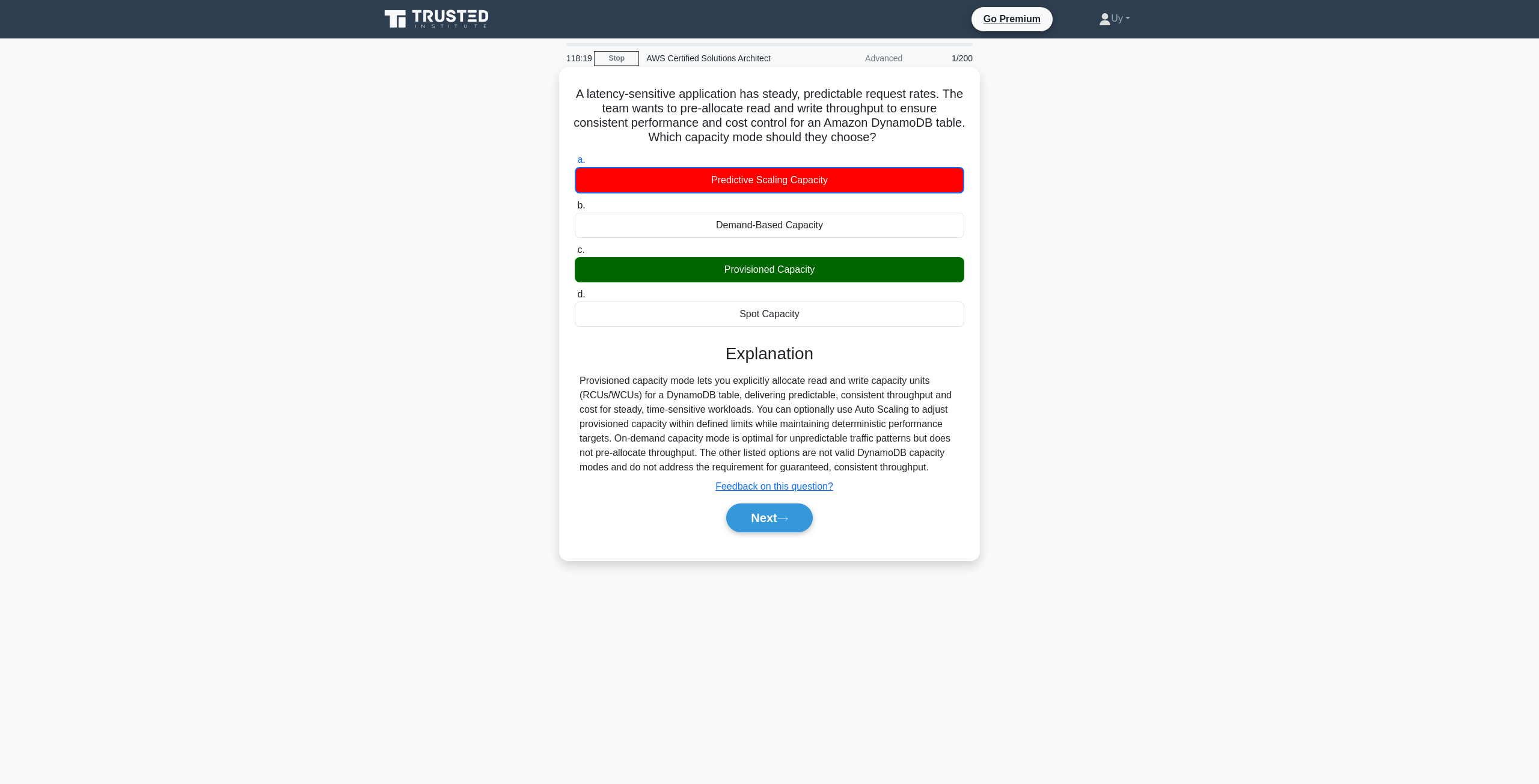
click at [590, 379] on div "Provisioned capacity mode lets you explicitly allocate read and write capacity …" at bounding box center [769, 425] width 380 height 101
drag, startPoint x: 590, startPoint y: 379, endPoint x: 926, endPoint y: 382, distance: 336.0
click at [926, 382] on div "Provisioned capacity mode lets you explicitly allocate read and write capacity …" at bounding box center [769, 425] width 380 height 101
click at [763, 393] on div "Provisioned capacity mode lets you explicitly allocate read and write capacity …" at bounding box center [769, 425] width 380 height 101
drag, startPoint x: 763, startPoint y: 393, endPoint x: 797, endPoint y: 393, distance: 34.0
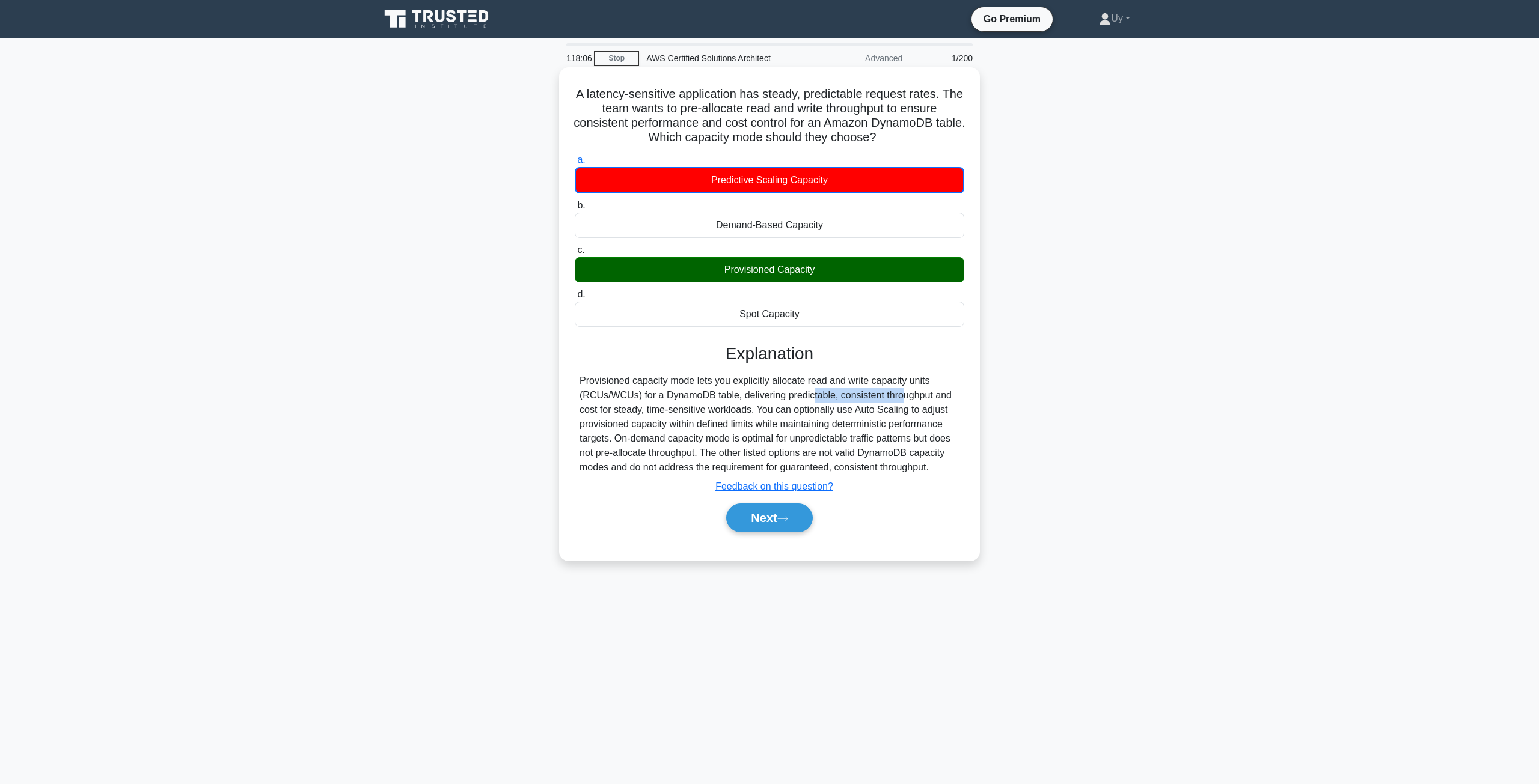
click at [797, 393] on div "Provisioned capacity mode lets you explicitly allocate read and write capacity …" at bounding box center [769, 425] width 380 height 101
click at [630, 411] on div "Provisioned capacity mode lets you explicitly allocate read and write capacity …" at bounding box center [769, 425] width 380 height 101
click at [653, 408] on div "Provisioned capacity mode lets you explicitly allocate read and write capacity …" at bounding box center [769, 425] width 380 height 101
drag, startPoint x: 653, startPoint y: 408, endPoint x: 733, endPoint y: 405, distance: 80.1
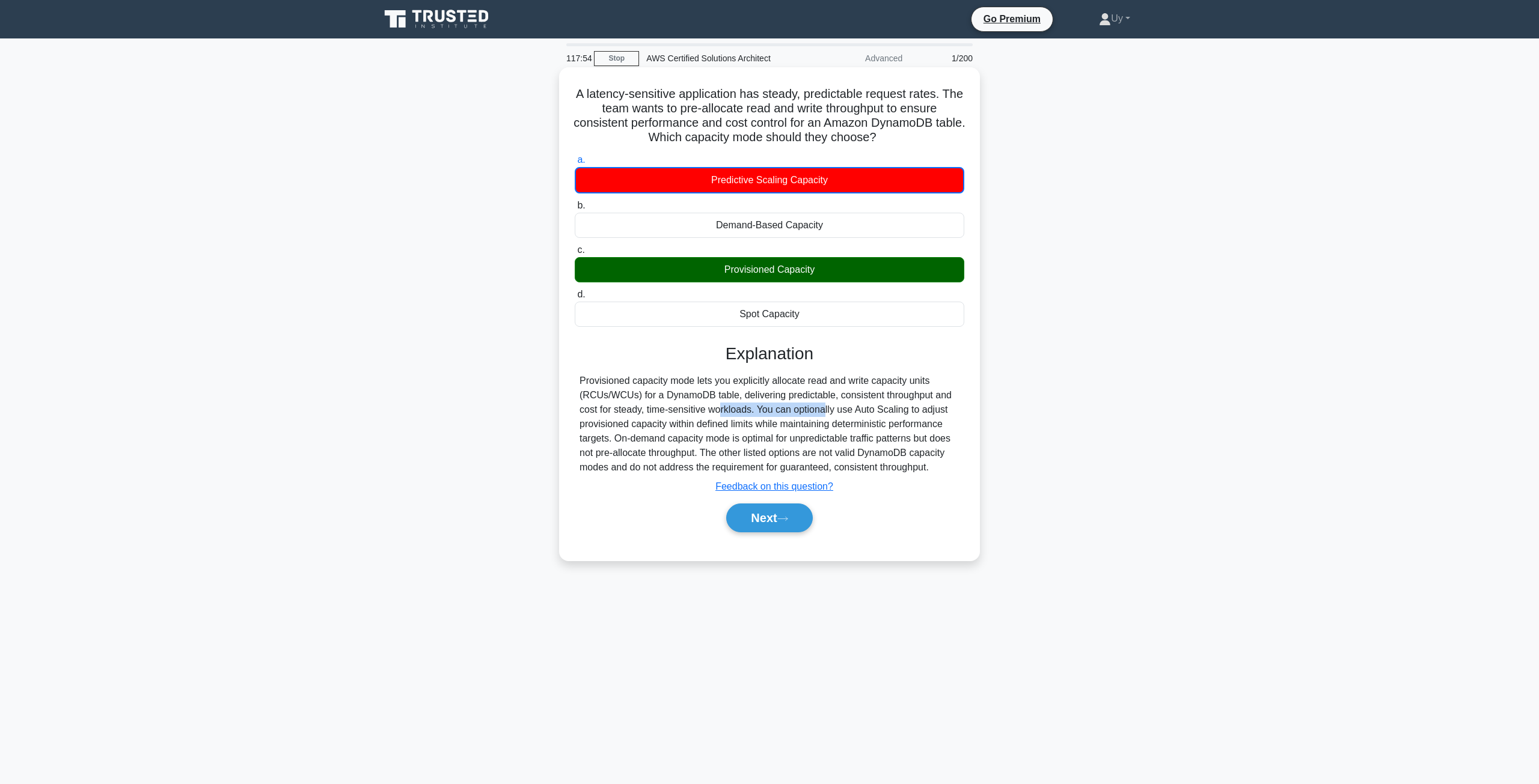
click at [733, 405] on div "Provisioned capacity mode lets you explicitly allocate read and write capacity …" at bounding box center [769, 425] width 380 height 101
click at [758, 410] on div "Provisioned capacity mode lets you explicitly allocate read and write capacity …" at bounding box center [769, 425] width 380 height 101
drag, startPoint x: 758, startPoint y: 410, endPoint x: 723, endPoint y: 421, distance: 36.7
click at [723, 421] on div "Provisioned capacity mode lets you explicitly allocate read and write capacity …" at bounding box center [769, 425] width 380 height 101
click at [602, 426] on div "Provisioned capacity mode lets you explicitly allocate read and write capacity …" at bounding box center [769, 425] width 380 height 101
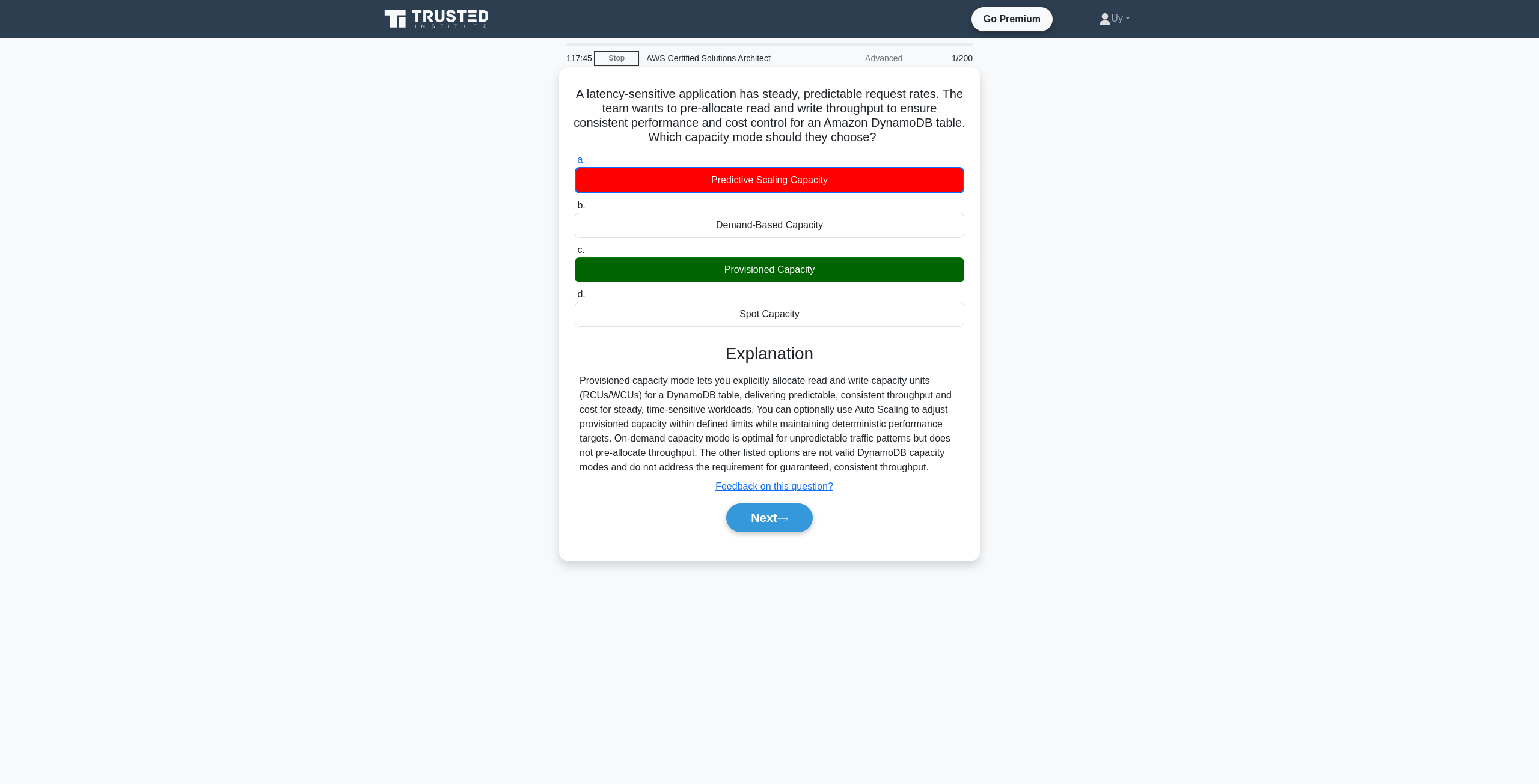
click at [602, 426] on div "Provisioned capacity mode lets you explicitly allocate read and write capacity …" at bounding box center [769, 425] width 380 height 101
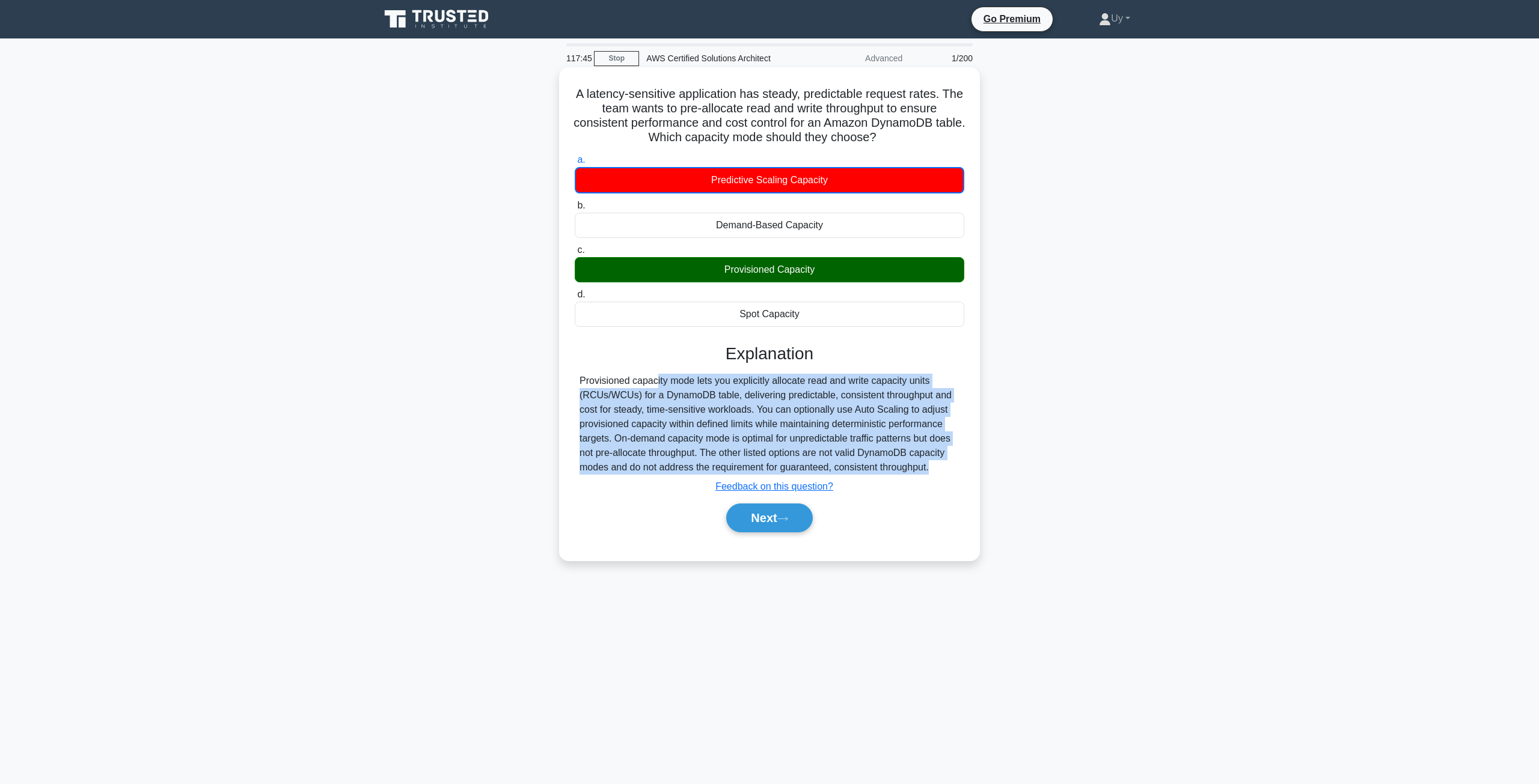
click at [602, 426] on div "Provisioned capacity mode lets you explicitly allocate read and write capacity …" at bounding box center [769, 425] width 380 height 101
click at [611, 425] on div "Provisioned capacity mode lets you explicitly allocate read and write capacity …" at bounding box center [769, 425] width 380 height 101
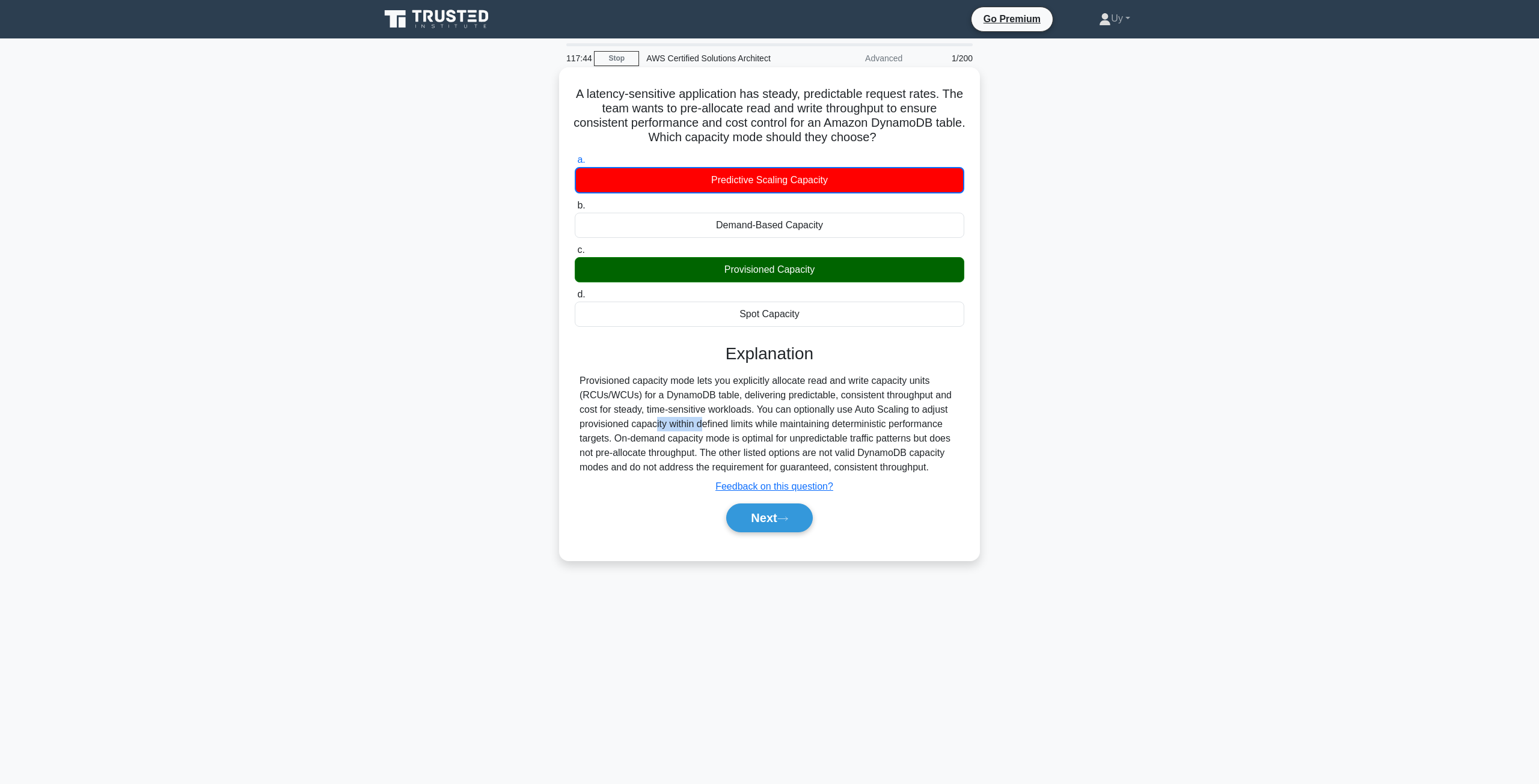
click at [611, 425] on div "Provisioned capacity mode lets you explicitly allocate read and write capacity …" at bounding box center [769, 425] width 380 height 101
click at [850, 427] on div "Provisioned capacity mode lets you explicitly allocate read and write capacity …" at bounding box center [769, 425] width 380 height 101
click at [775, 425] on div "Provisioned capacity mode lets you explicitly allocate read and write capacity …" at bounding box center [769, 425] width 380 height 101
click at [761, 522] on button "Next" at bounding box center [769, 518] width 86 height 29
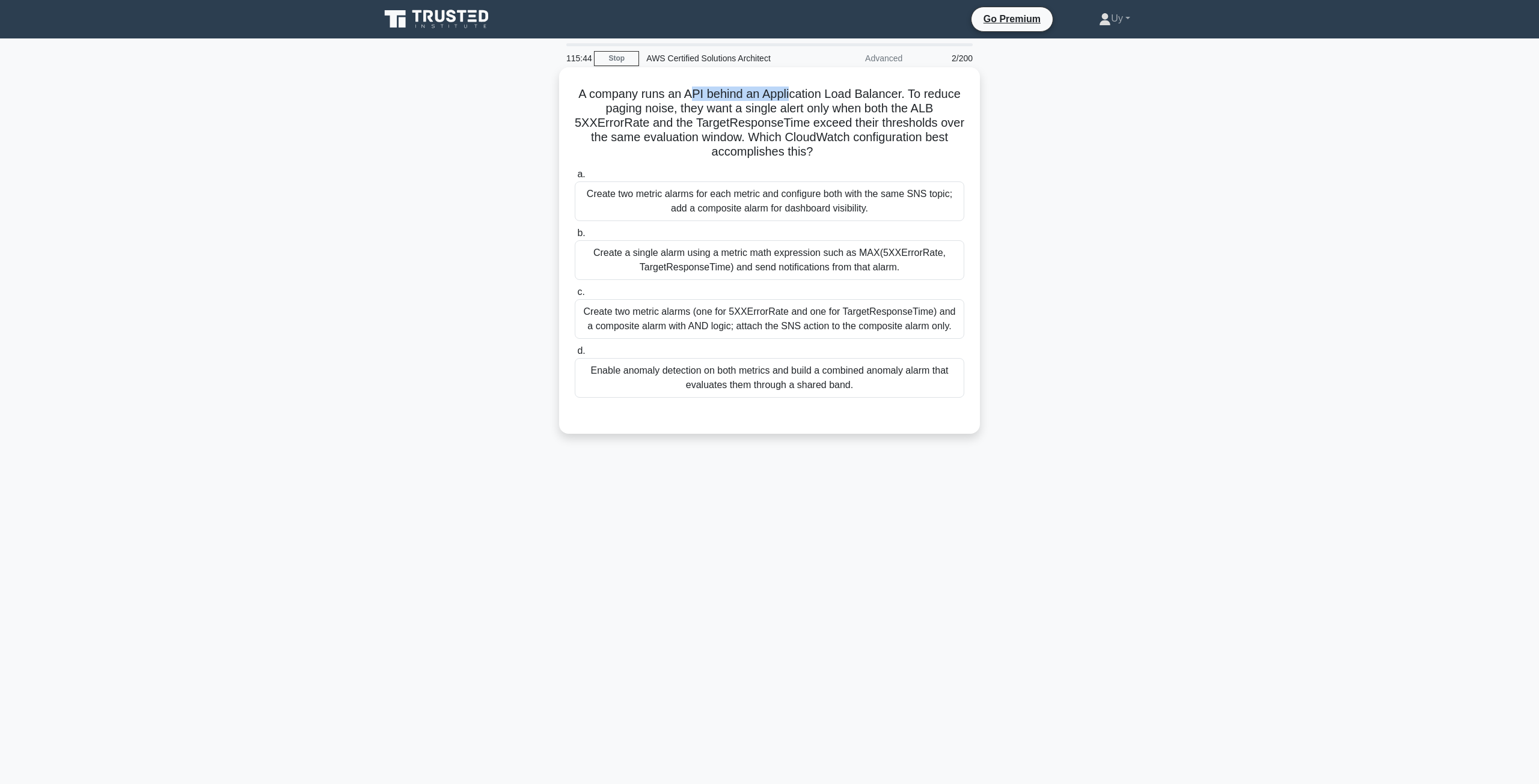
drag, startPoint x: 694, startPoint y: 93, endPoint x: 795, endPoint y: 90, distance: 101.0
click at [794, 90] on h5 "A company runs an API behind an Application Load Balancer. To reduce paging noi…" at bounding box center [769, 123] width 392 height 74
click at [800, 90] on h5 "A company runs an API behind an Application Load Balancer. To reduce paging noi…" at bounding box center [769, 123] width 392 height 74
drag, startPoint x: 800, startPoint y: 90, endPoint x: 883, endPoint y: 91, distance: 83.0
click at [883, 91] on h5 "A company runs an API behind an Application Load Balancer. To reduce paging noi…" at bounding box center [769, 123] width 392 height 74
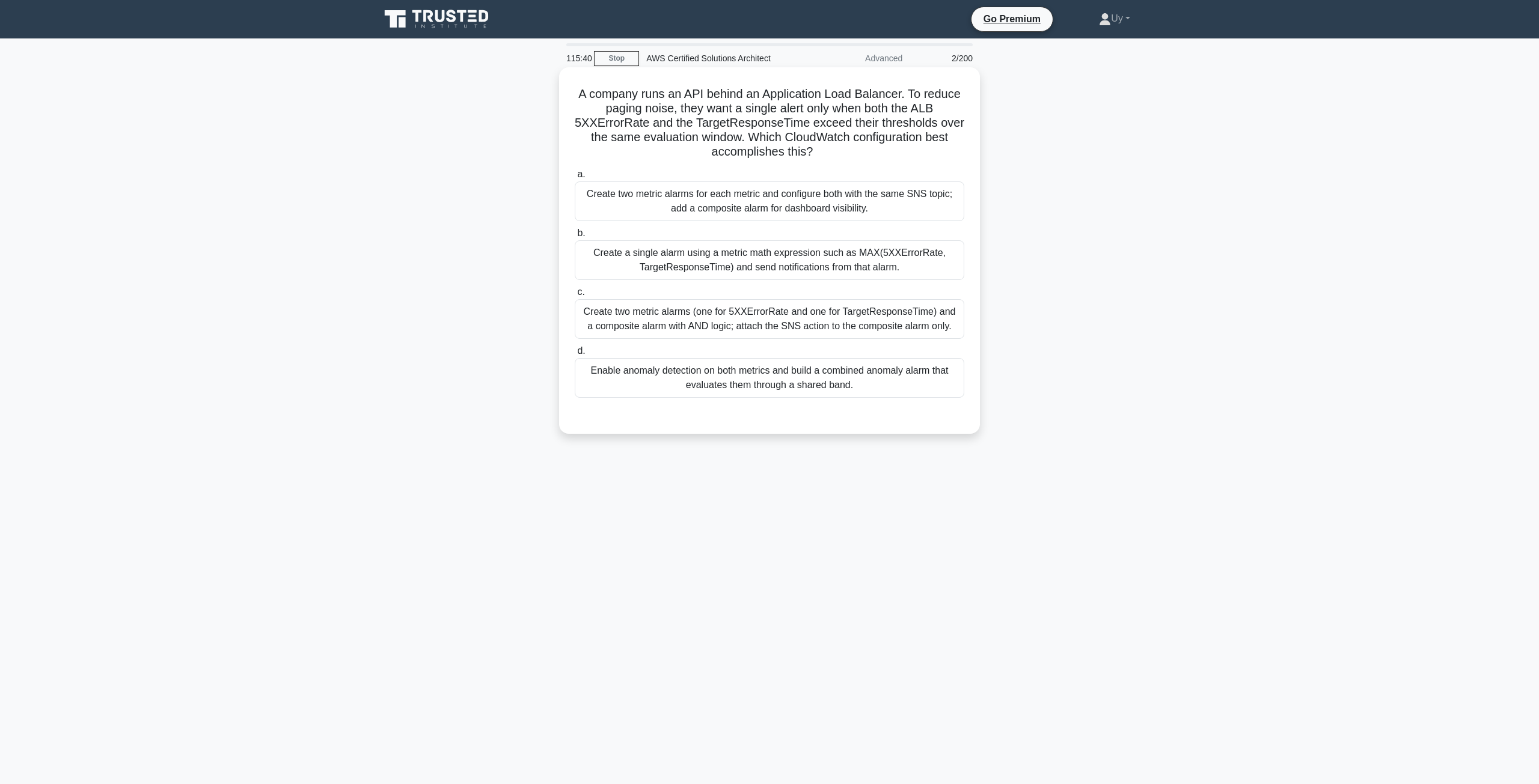
click at [624, 111] on h5 "A company runs an API behind an Application Load Balancer. To reduce paging noi…" at bounding box center [769, 123] width 392 height 74
drag, startPoint x: 624, startPoint y: 111, endPoint x: 648, endPoint y: 110, distance: 24.0
click at [648, 110] on h5 "A company runs an API behind an Application Load Balancer. To reduce paging noi…" at bounding box center [769, 123] width 392 height 74
click at [749, 122] on h5 "A company runs an API behind an Application Load Balancer. To reduce paging noi…" at bounding box center [769, 123] width 392 height 74
drag, startPoint x: 749, startPoint y: 122, endPoint x: 926, endPoint y: 120, distance: 177.0
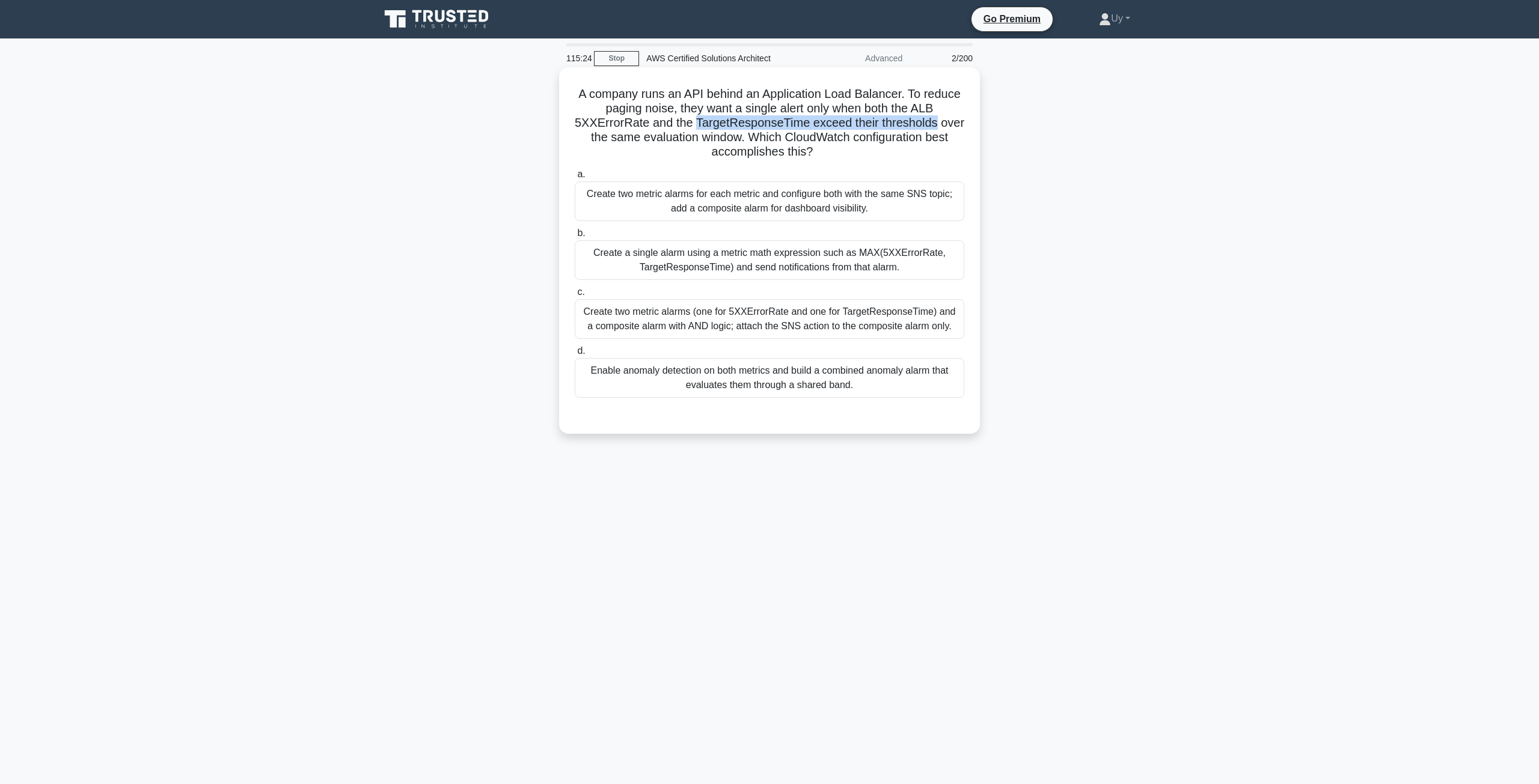
click at [926, 120] on h5 "A company runs an API behind an Application Load Balancer. To reduce paging noi…" at bounding box center [769, 123] width 392 height 74
click at [619, 139] on h5 "A company runs an API behind an Application Load Balancer. To reduce paging noi…" at bounding box center [769, 123] width 392 height 74
drag, startPoint x: 619, startPoint y: 139, endPoint x: 716, endPoint y: 136, distance: 97.0
click at [716, 136] on h5 "A company runs an API behind an Application Load Balancer. To reduce paging noi…" at bounding box center [769, 123] width 392 height 74
drag, startPoint x: 745, startPoint y: 134, endPoint x: 812, endPoint y: 153, distance: 69.6
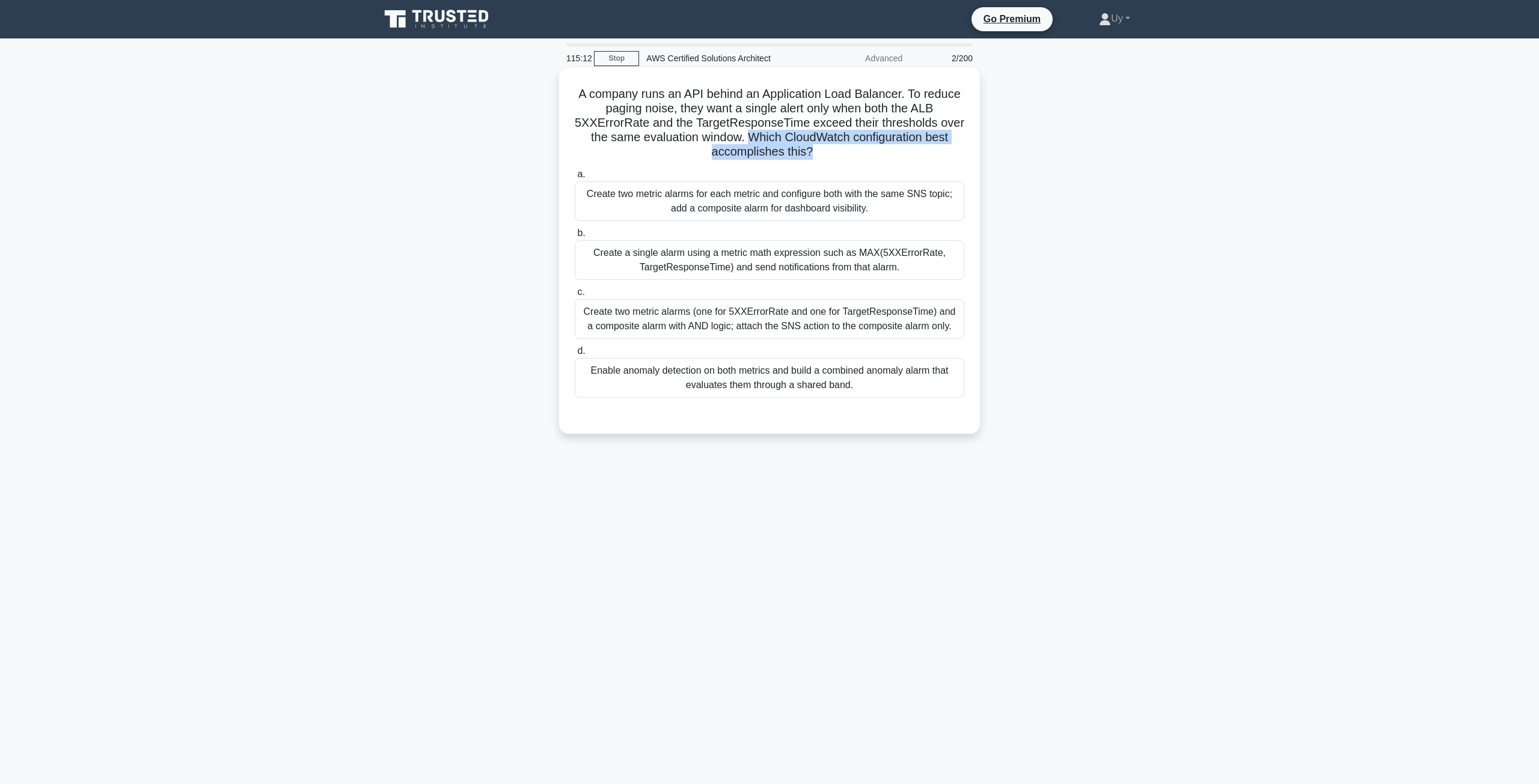
click at [812, 153] on h5 "A company runs an API behind an Application Load Balancer. To reduce paging noi…" at bounding box center [769, 123] width 392 height 74
click at [1052, 274] on div "A company runs an API behind an Application Load Balancer. To reduce paging noi…" at bounding box center [769, 261] width 794 height 381
click at [844, 321] on div "Create two metric alarms (one for 5XXErrorRate and one for TargetResponseTime) …" at bounding box center [769, 319] width 390 height 40
click at [574, 296] on input "c. Create two metric alarms (one for 5XXErrorRate and one for TargetResponseTim…" at bounding box center [574, 292] width 0 height 8
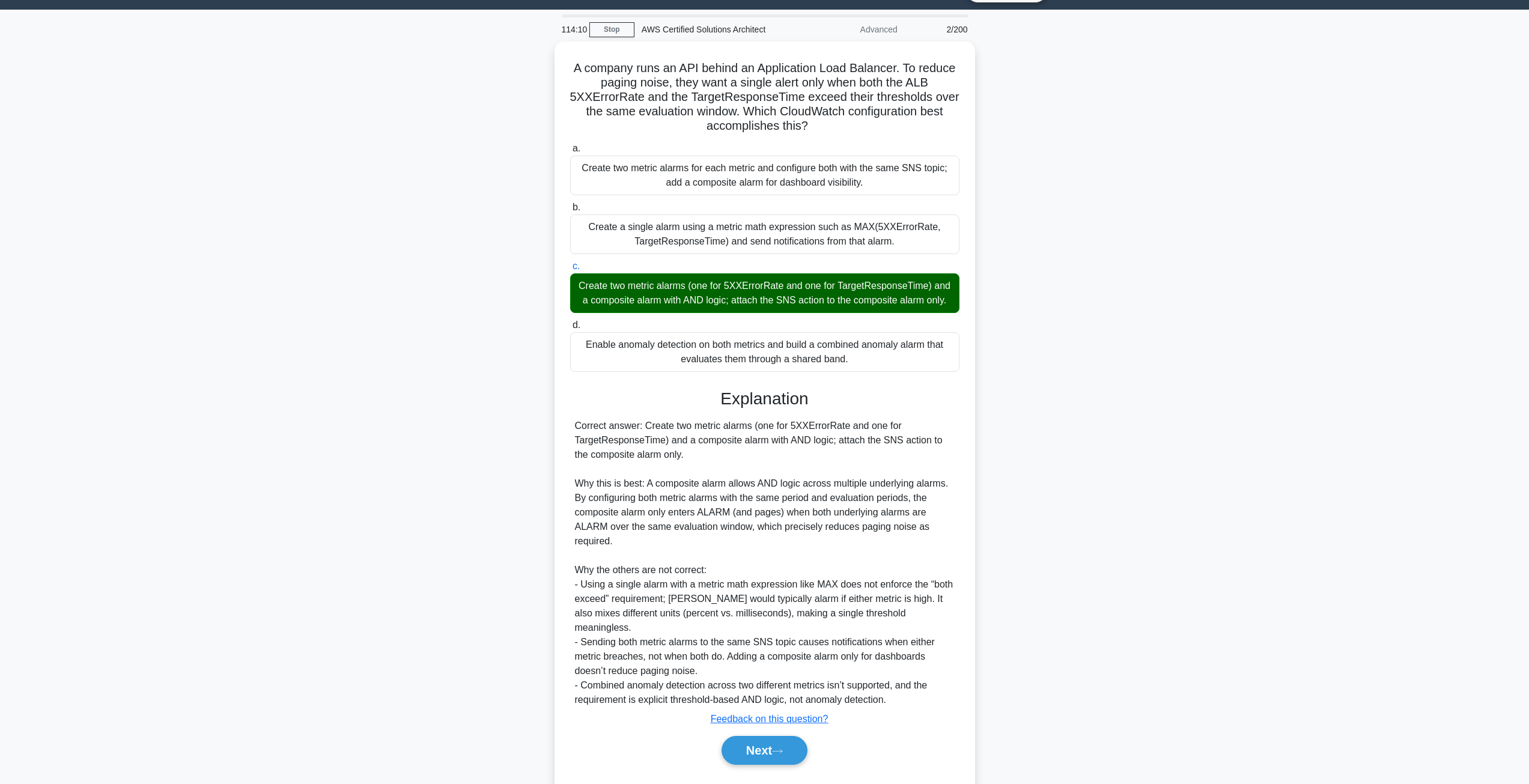
scroll to position [44, 0]
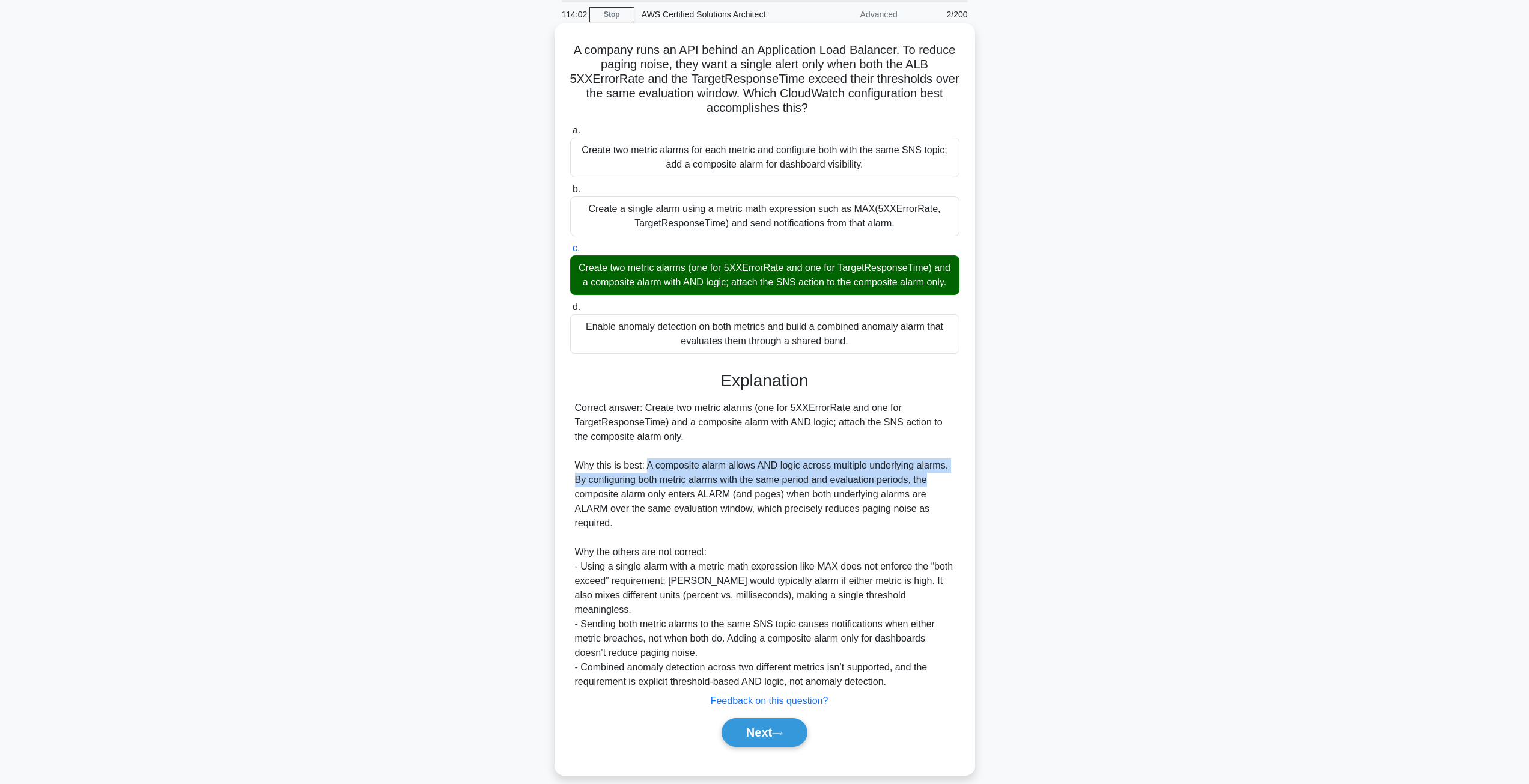
drag, startPoint x: 647, startPoint y: 467, endPoint x: 941, endPoint y: 484, distance: 294.5
click at [941, 484] on div "Correct answer: Create two metric alarms (one for 5XXErrorRate and one for Targ…" at bounding box center [764, 545] width 379 height 288
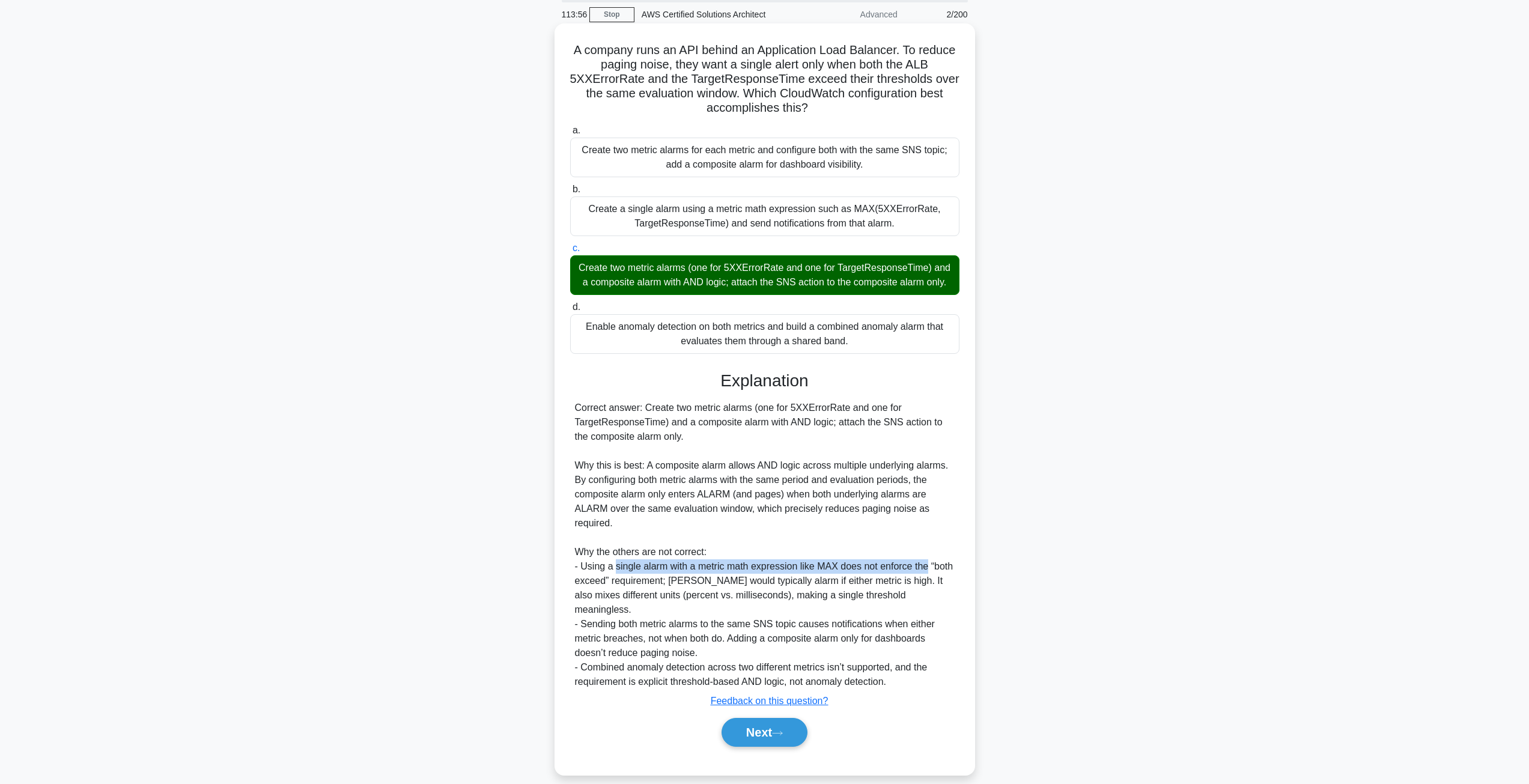
drag, startPoint x: 636, startPoint y: 572, endPoint x: 915, endPoint y: 570, distance: 279.0
click at [922, 571] on div "Correct answer: Create two metric alarms (one for 5XXErrorRate and one for Targ…" at bounding box center [764, 545] width 379 height 288
click at [671, 582] on div "Correct answer: Create two metric alarms (one for 5XXErrorRate and one for Targ…" at bounding box center [764, 545] width 379 height 288
drag, startPoint x: 671, startPoint y: 582, endPoint x: 875, endPoint y: 579, distance: 204.0
click at [875, 579] on div "Correct answer: Create two metric alarms (one for 5XXErrorRate and one for Targ…" at bounding box center [764, 545] width 379 height 288
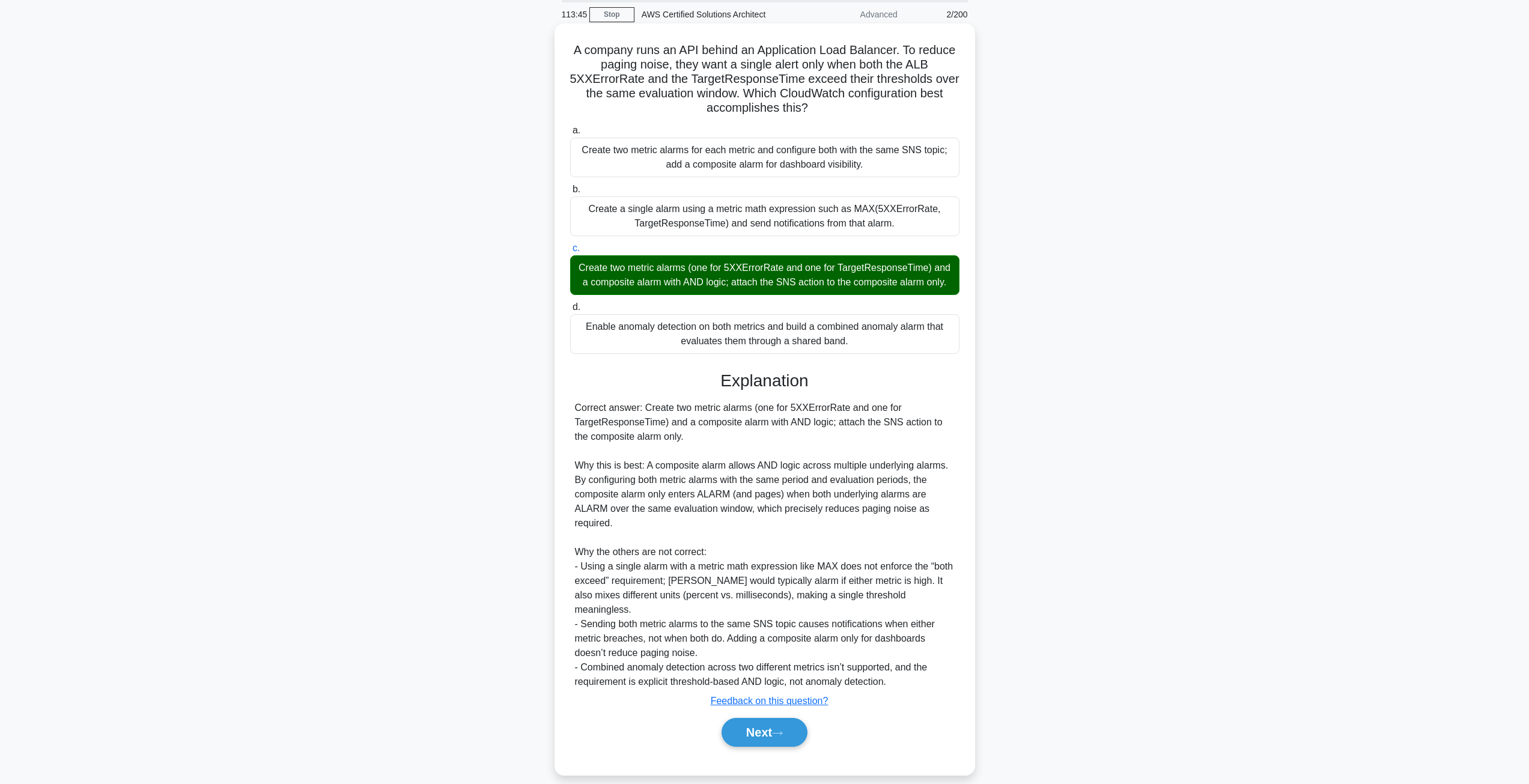
click at [585, 609] on div "Correct answer: Create two metric alarms (one for 5XXErrorRate and one for Targ…" at bounding box center [764, 545] width 379 height 288
drag, startPoint x: 585, startPoint y: 609, endPoint x: 878, endPoint y: 630, distance: 293.8
click at [878, 630] on div "Correct answer: Create two metric alarms (one for 5XXErrorRate and one for Targ…" at bounding box center [764, 545] width 379 height 288
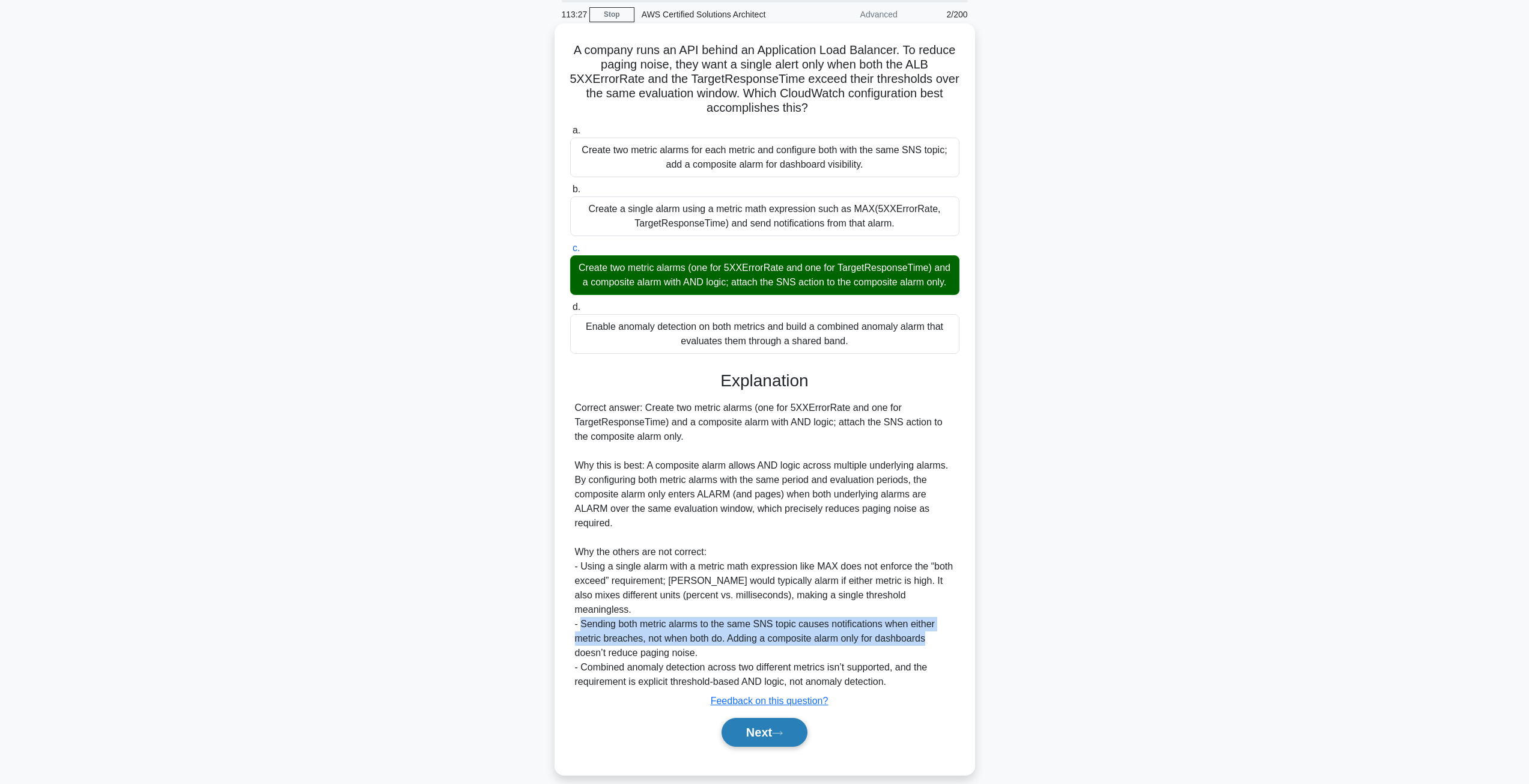
click at [766, 723] on button "Next" at bounding box center [765, 733] width 86 height 29
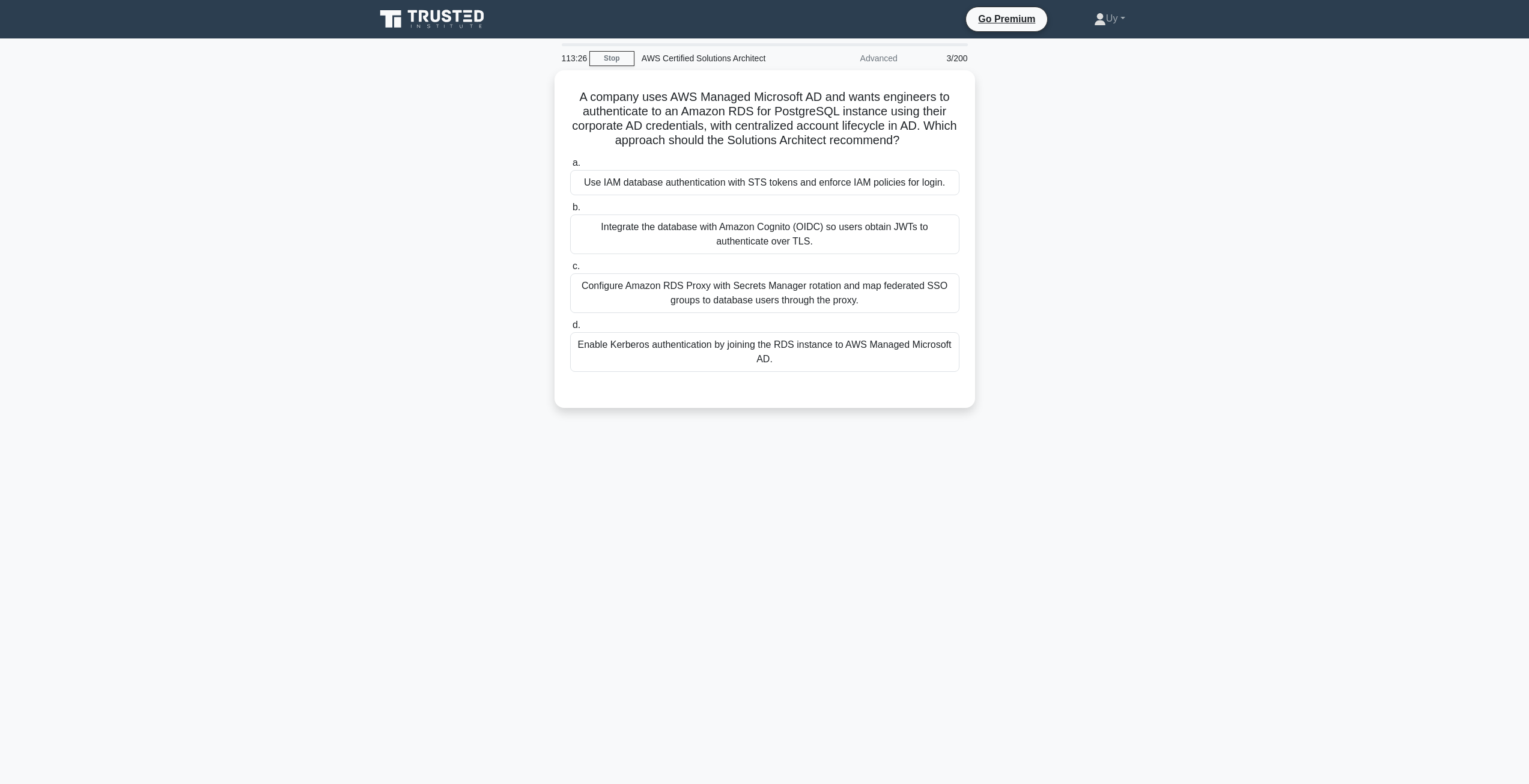
scroll to position [0, 0]
click at [660, 109] on h5 "A company uses AWS Managed Microsoft AD and wants engineers to authenticate to …" at bounding box center [769, 116] width 392 height 59
drag, startPoint x: 660, startPoint y: 109, endPoint x: 913, endPoint y: 112, distance: 253.0
click at [913, 112] on h5 "A company uses AWS Managed Microsoft AD and wants engineers to authenticate to …" at bounding box center [769, 116] width 392 height 59
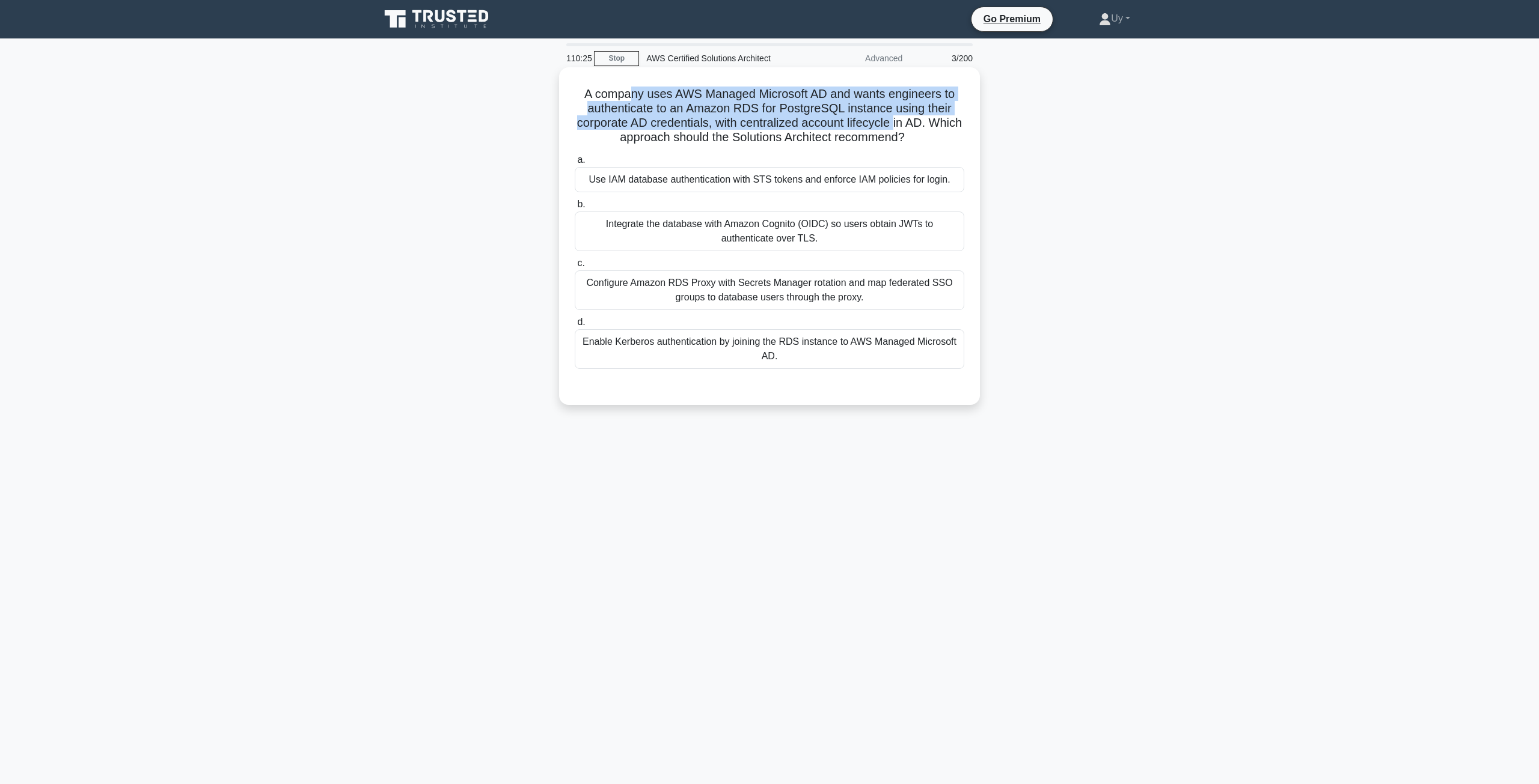
drag, startPoint x: 627, startPoint y: 99, endPoint x: 914, endPoint y: 124, distance: 288.1
click at [914, 124] on h5 "A company uses AWS Managed Microsoft AD and wants engineers to authenticate to …" at bounding box center [769, 116] width 392 height 59
click at [896, 123] on h5 "A company uses AWS Managed Microsoft AD and wants engineers to authenticate to …" at bounding box center [769, 116] width 392 height 59
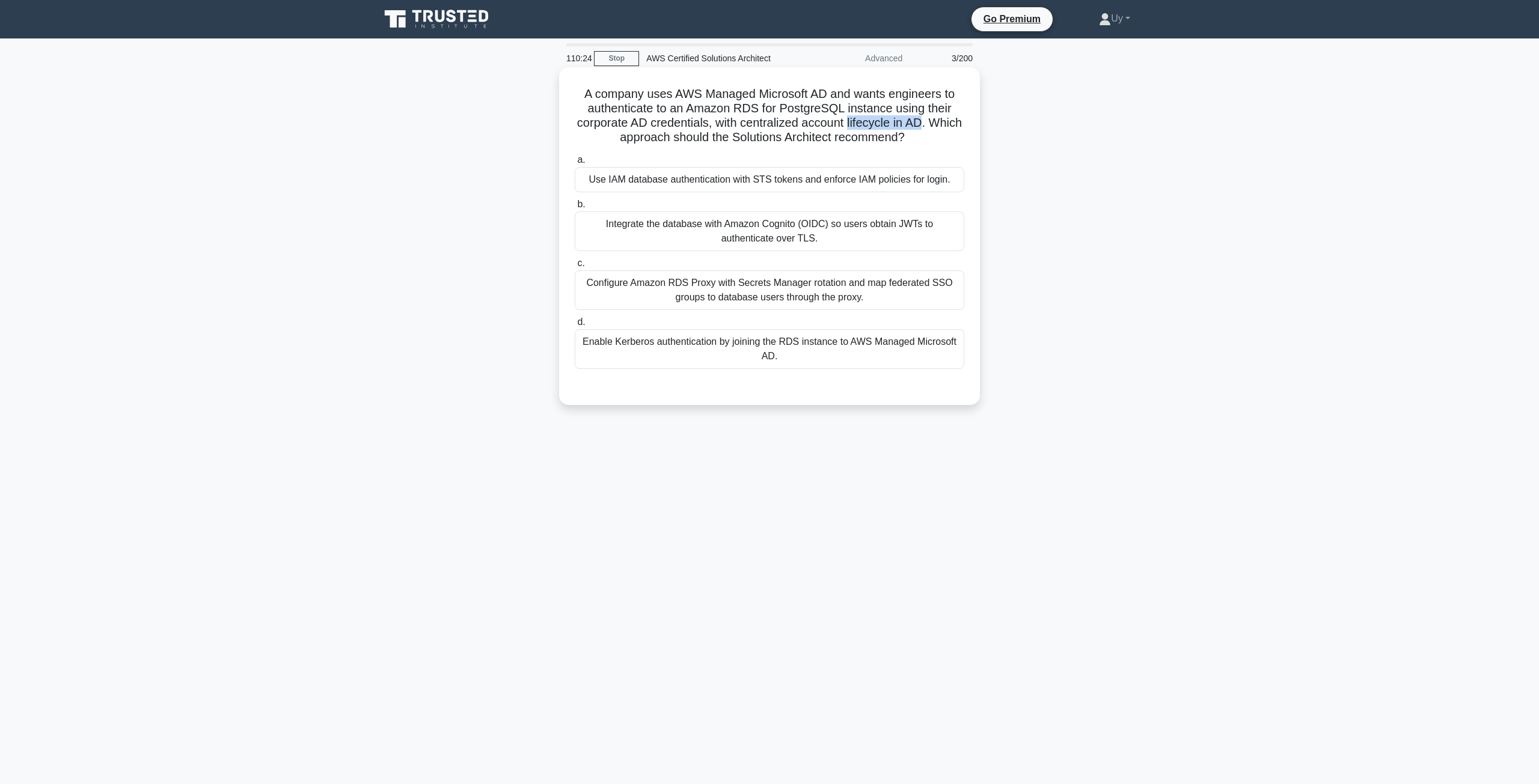
drag, startPoint x: 896, startPoint y: 123, endPoint x: 932, endPoint y: 122, distance: 36.0
click at [932, 122] on h5 "A company uses AWS Managed Microsoft AD and wants engineers to authenticate to …" at bounding box center [769, 116] width 392 height 59
click at [609, 104] on h5 "A company uses AWS Managed Microsoft AD and wants engineers to authenticate to …" at bounding box center [769, 116] width 392 height 59
drag, startPoint x: 609, startPoint y: 104, endPoint x: 881, endPoint y: 107, distance: 272.0
click at [881, 107] on h5 "A company uses AWS Managed Microsoft AD and wants engineers to authenticate to …" at bounding box center [769, 116] width 392 height 59
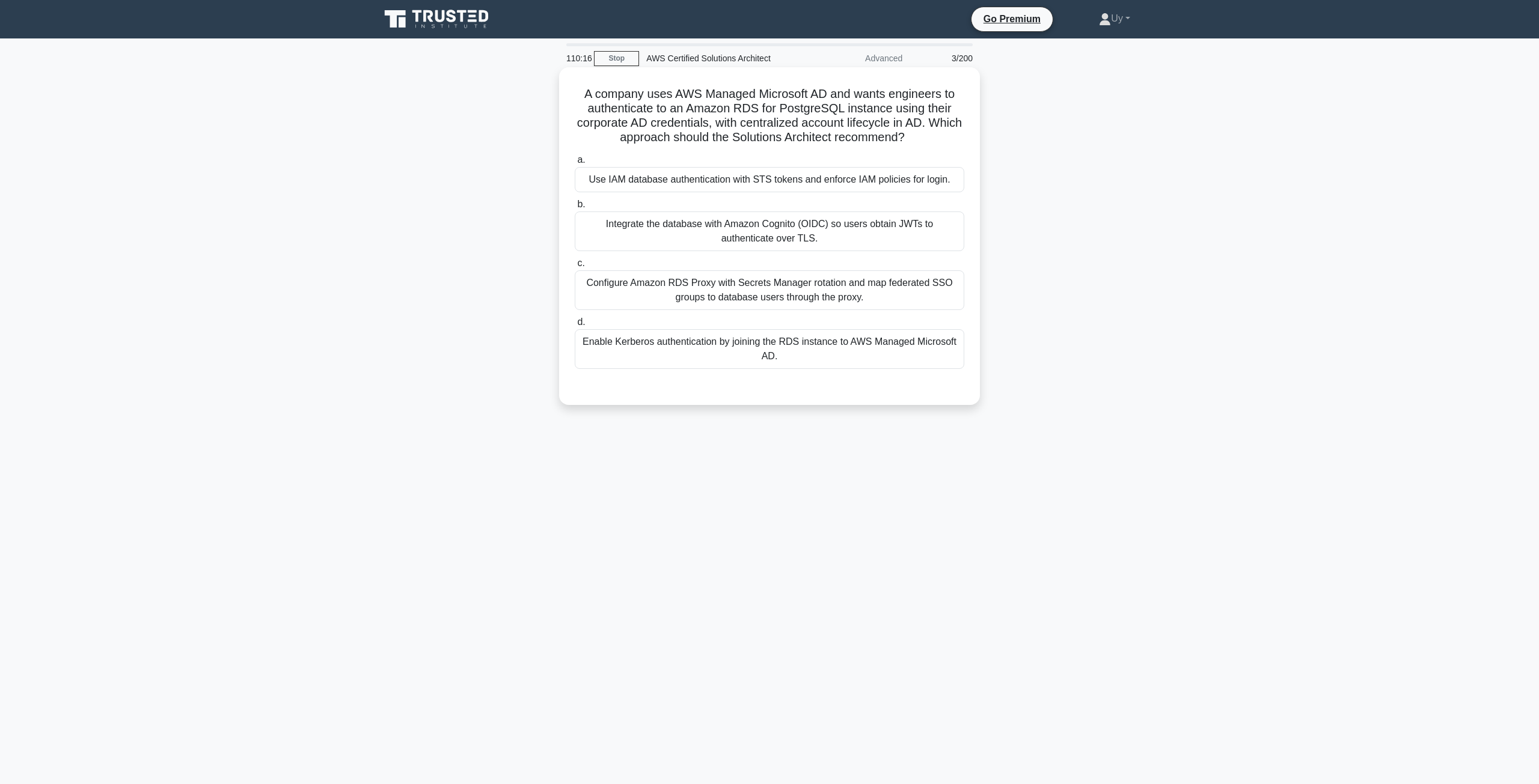
click at [614, 136] on h5 "A company uses AWS Managed Microsoft AD and wants engineers to authenticate to …" at bounding box center [769, 116] width 392 height 59
drag, startPoint x: 614, startPoint y: 136, endPoint x: 882, endPoint y: 138, distance: 268.0
click at [882, 138] on h5 "A company uses AWS Managed Microsoft AD and wants engineers to authenticate to …" at bounding box center [769, 116] width 392 height 59
click at [1047, 152] on div "A company uses AWS Managed Microsoft AD and wants engineers to authenticate to …" at bounding box center [769, 246] width 794 height 352
click at [768, 149] on div "A company uses AWS Managed Microsoft AD and wants engineers to authenticate to …" at bounding box center [769, 236] width 411 height 328
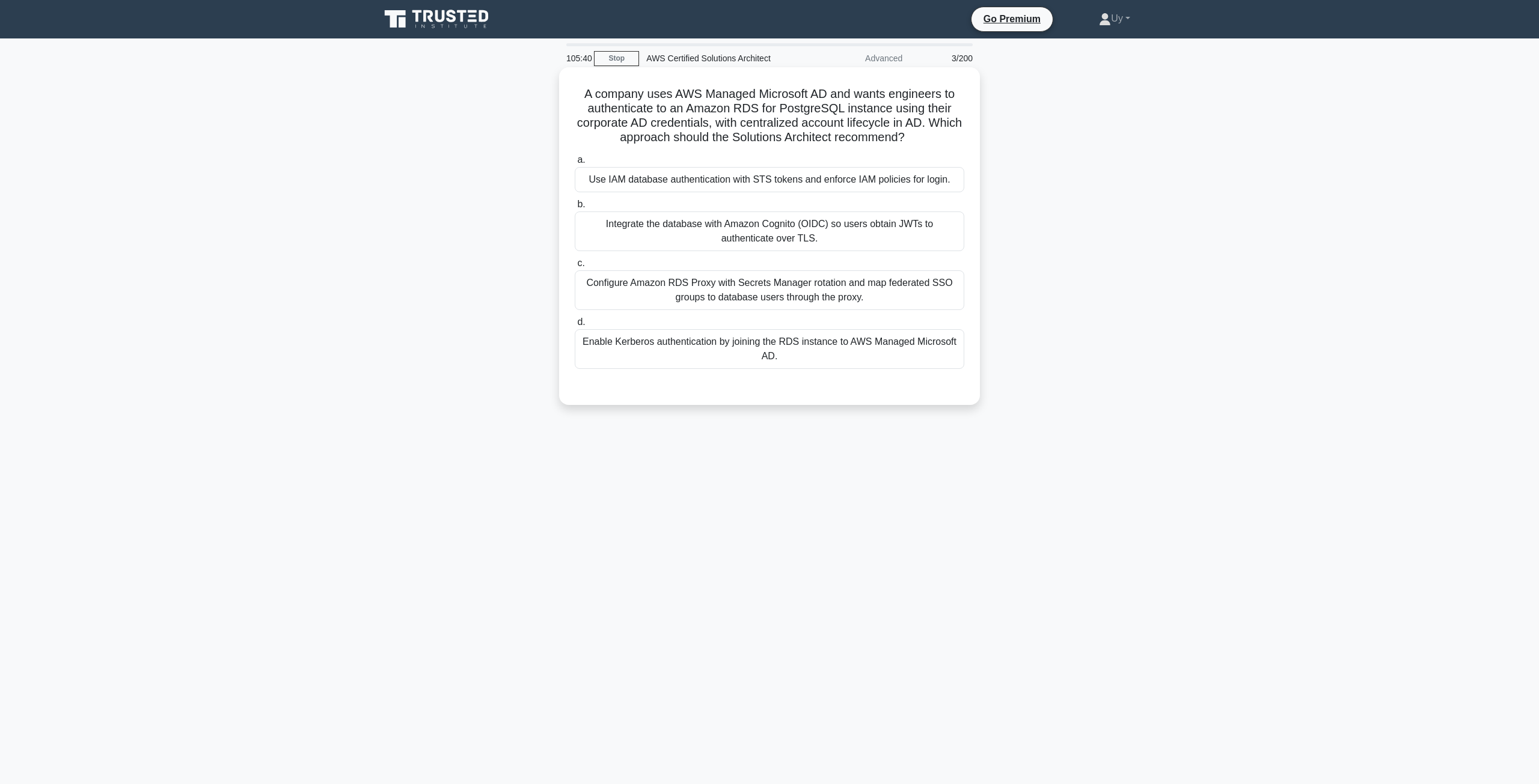
click at [802, 314] on div "a. Use IAM database authentication with STS tokens and enforce IAM policies for…" at bounding box center [769, 261] width 404 height 221
click at [810, 293] on div "Configure Amazon RDS Proxy with Secrets Manager rotation and map federated SSO …" at bounding box center [769, 290] width 390 height 40
click at [574, 267] on input "c. Configure Amazon RDS Proxy with Secrets Manager rotation and map federated S…" at bounding box center [574, 264] width 0 height 8
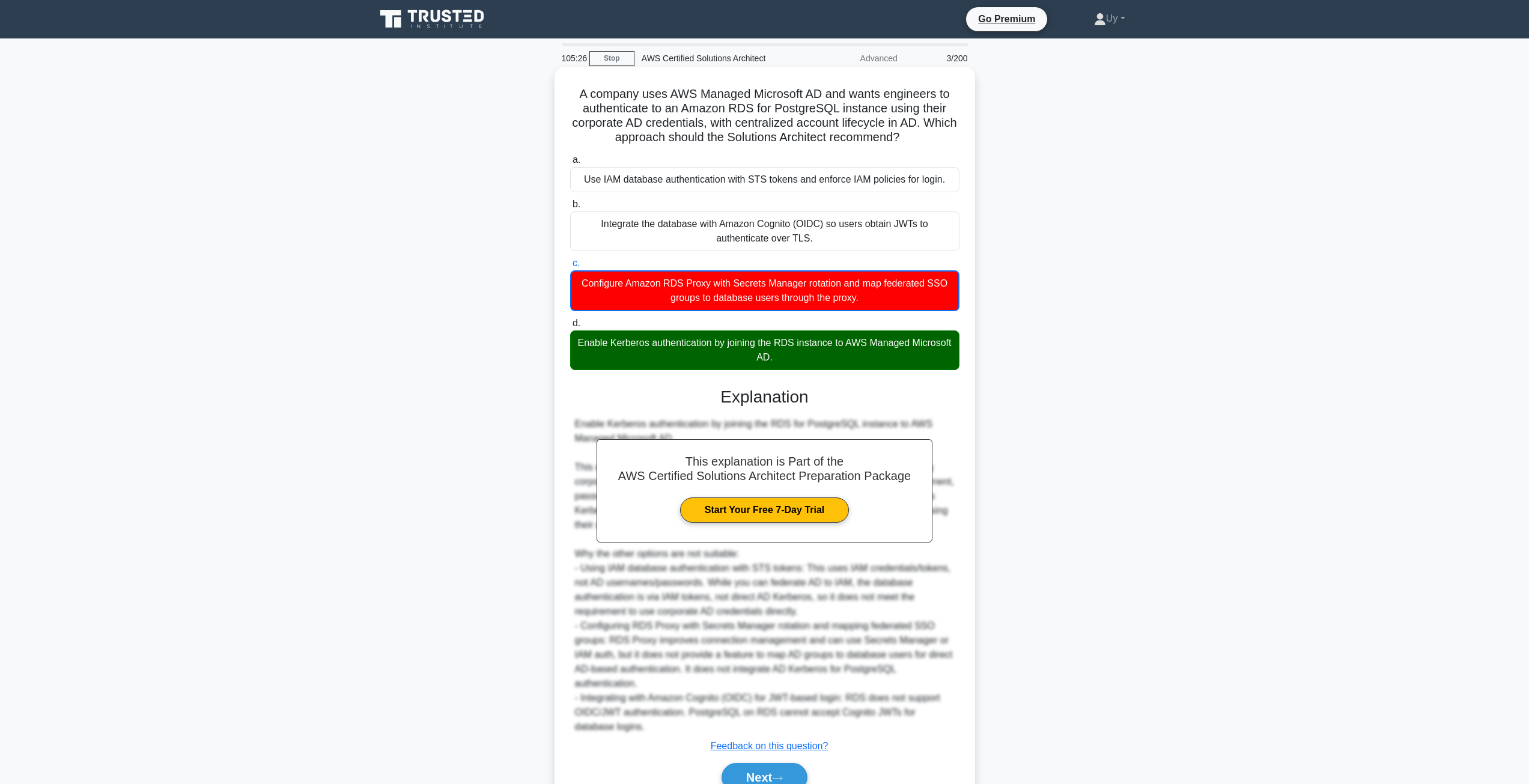
click at [634, 345] on div "Enable Kerberos authentication by joining the RDS instance to AWS Managed Micro…" at bounding box center [765, 350] width 389 height 40
click at [570, 327] on input "d. Enable Kerberos authentication by joining the RDS instance to AWS Managed Mi…" at bounding box center [570, 323] width 0 height 8
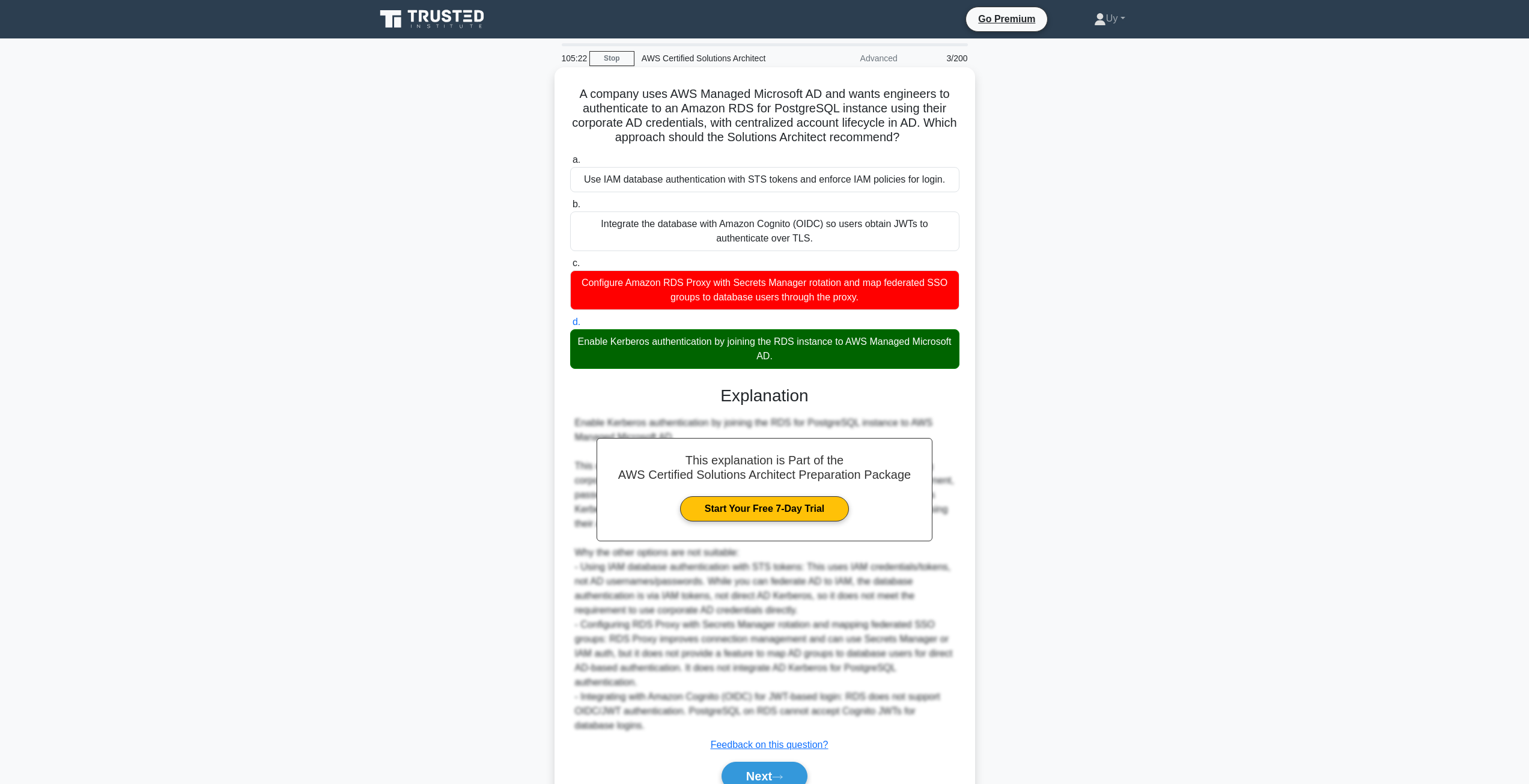
drag, startPoint x: 634, startPoint y: 345, endPoint x: 704, endPoint y: 343, distance: 70.0
click at [704, 343] on div "Enable Kerberos authentication by joining the RDS instance to AWS Managed Micro…" at bounding box center [765, 349] width 389 height 40
click at [570, 326] on input "d. Enable Kerberos authentication by joining the RDS instance to AWS Managed Mi…" at bounding box center [570, 322] width 0 height 8
